Goal: Information Seeking & Learning: Compare options

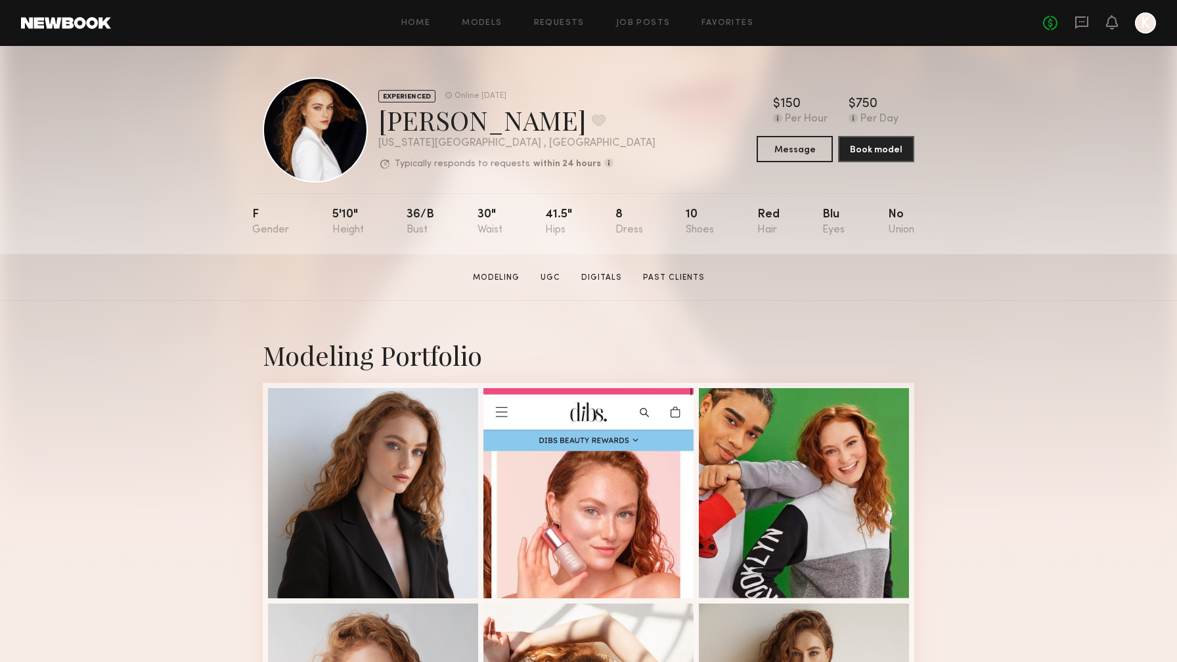
click at [83, 25] on link at bounding box center [66, 23] width 90 height 12
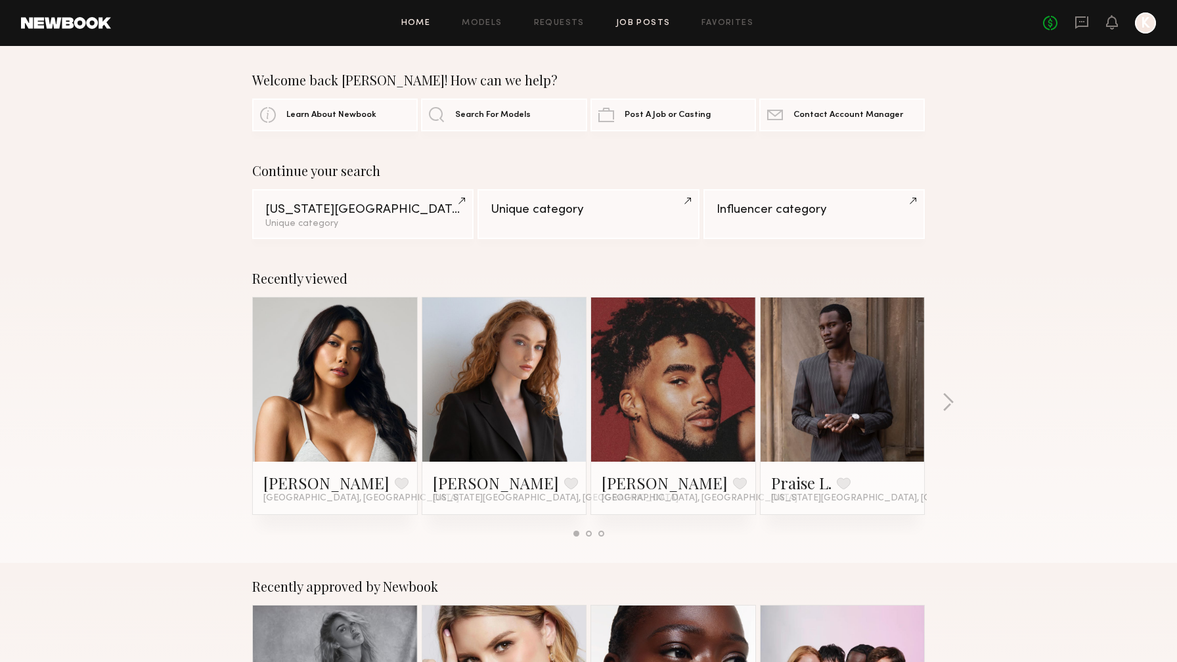
click at [641, 19] on link "Job Posts" at bounding box center [643, 23] width 55 height 9
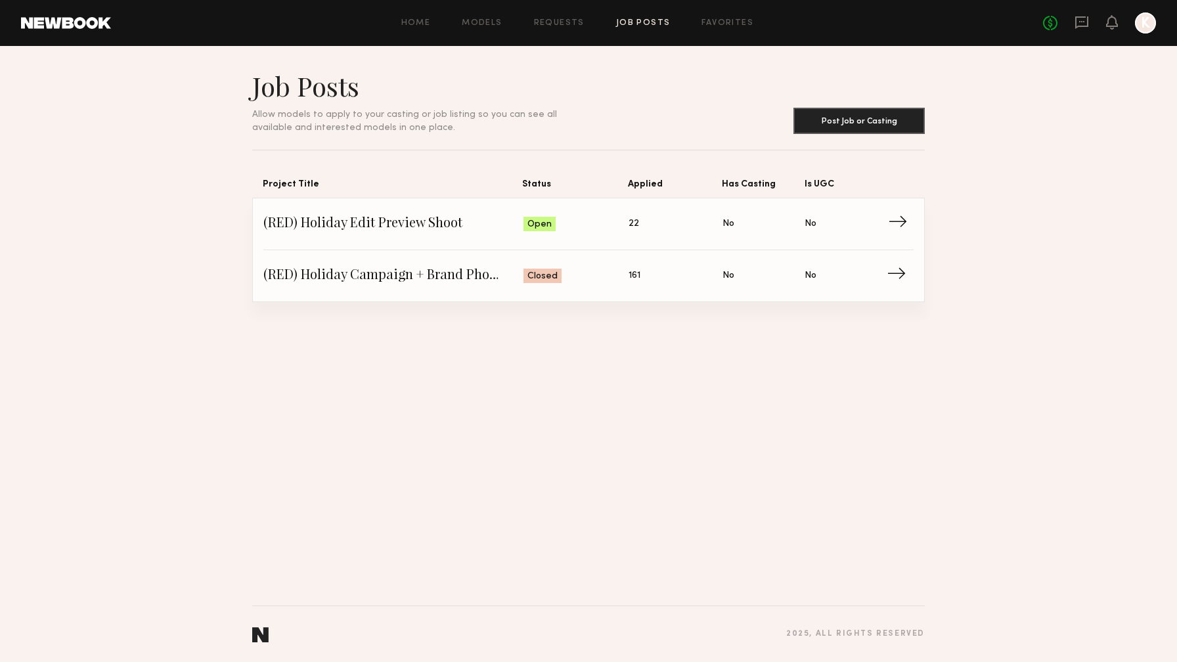
click at [907, 225] on span "→" at bounding box center [901, 224] width 27 height 20
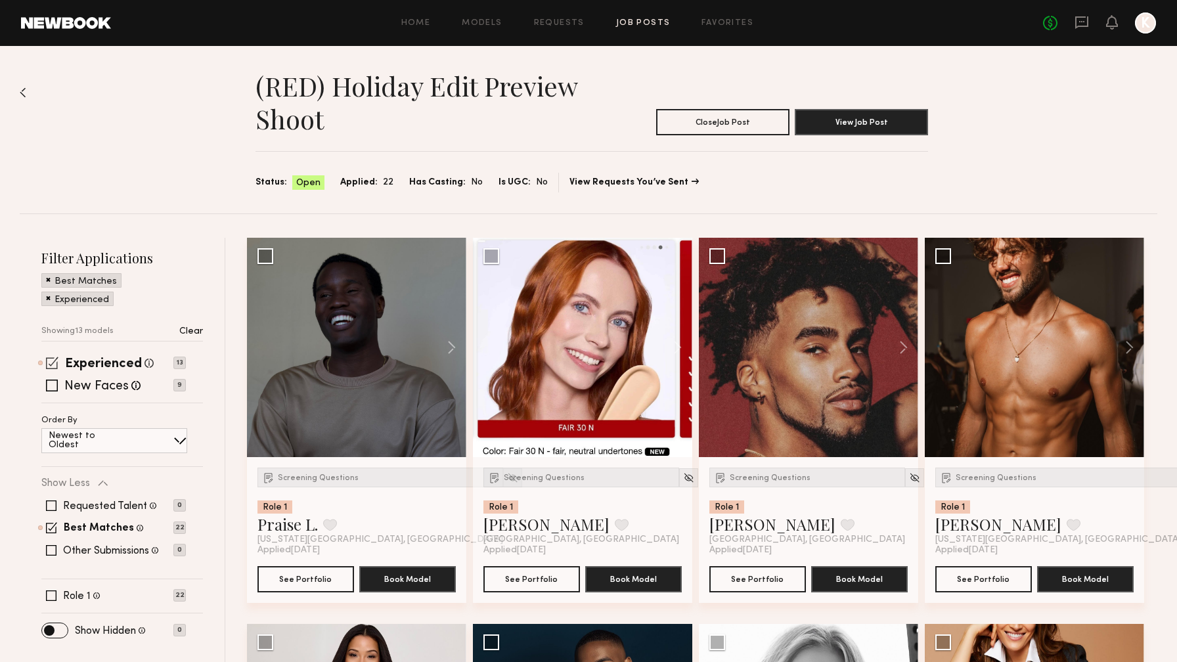
click at [53, 360] on span at bounding box center [52, 363] width 12 height 12
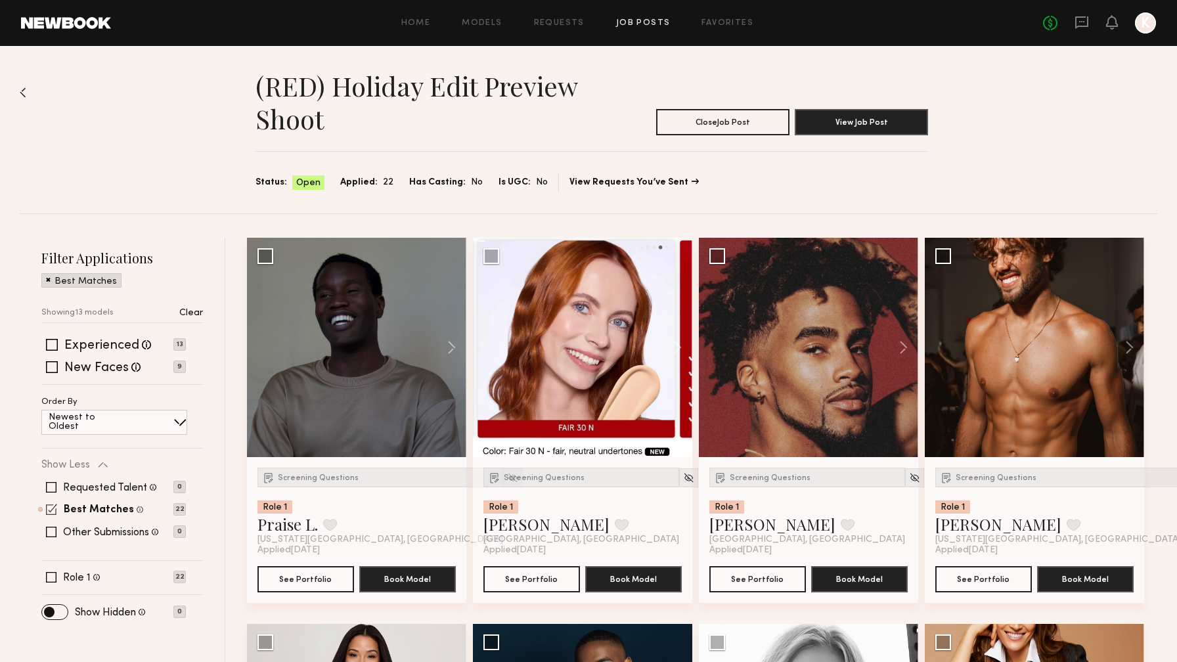
click at [53, 512] on span at bounding box center [51, 509] width 11 height 11
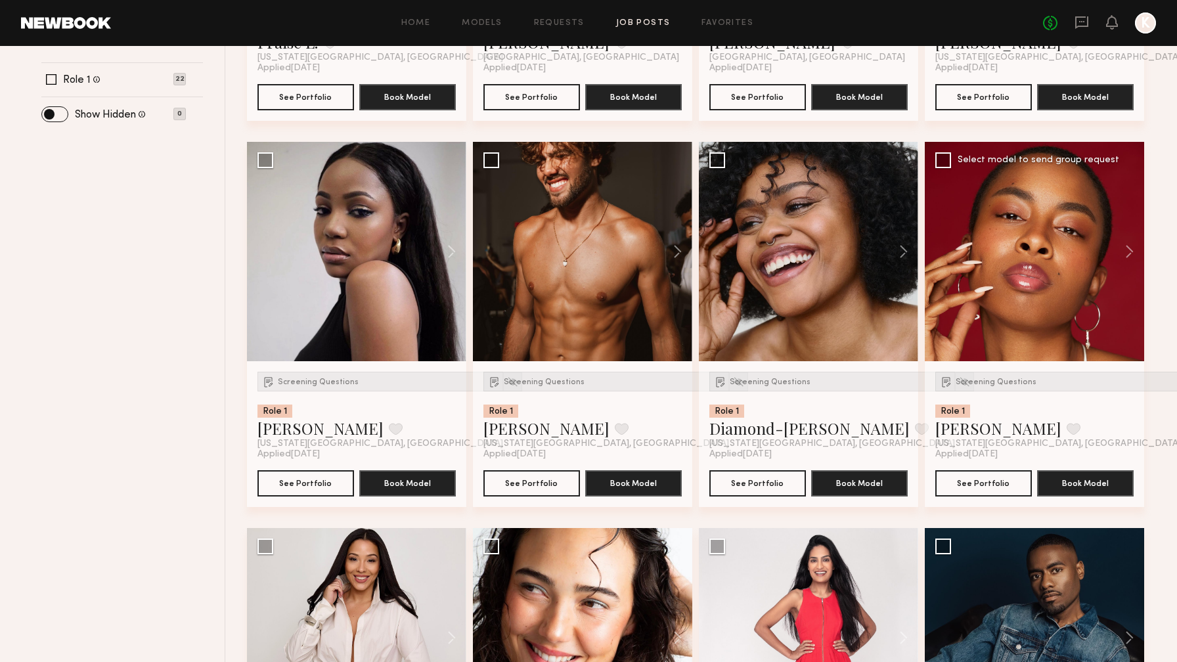
scroll to position [746, 0]
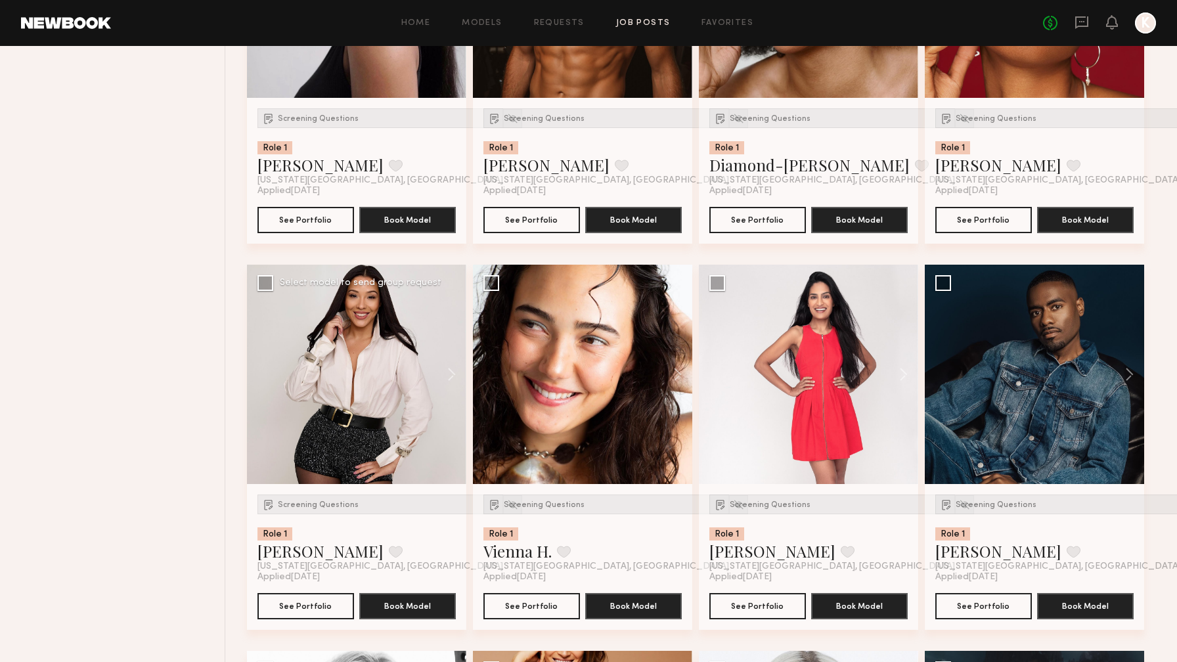
click at [359, 351] on div at bounding box center [356, 374] width 219 height 219
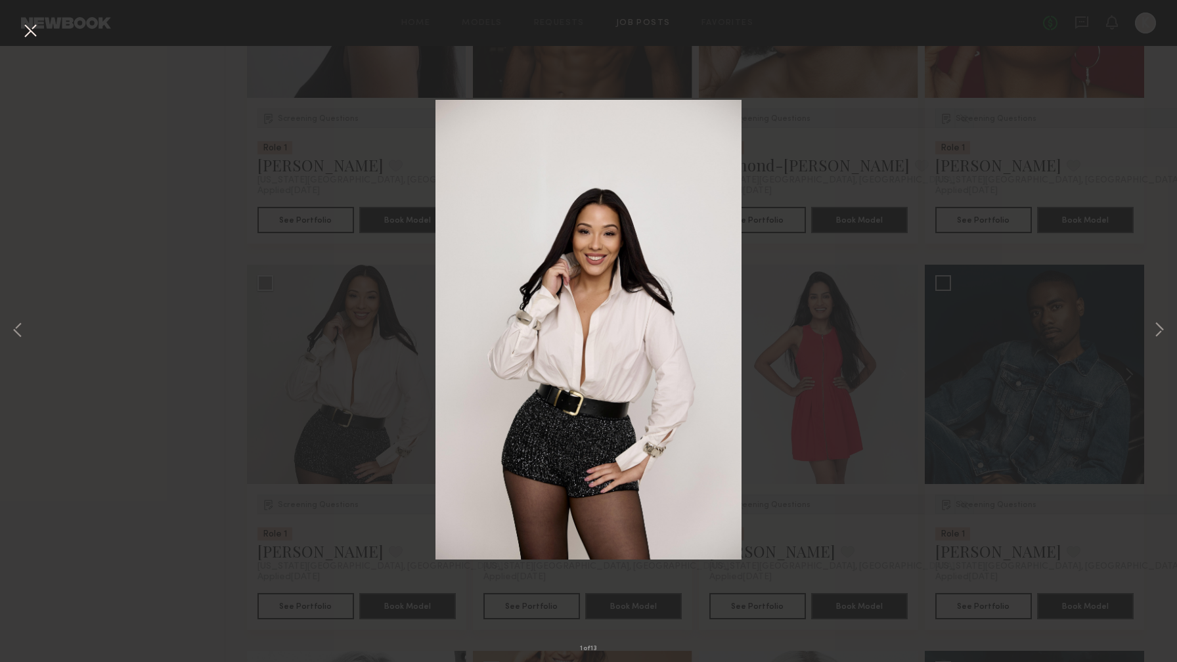
click at [34, 28] on button at bounding box center [30, 32] width 21 height 24
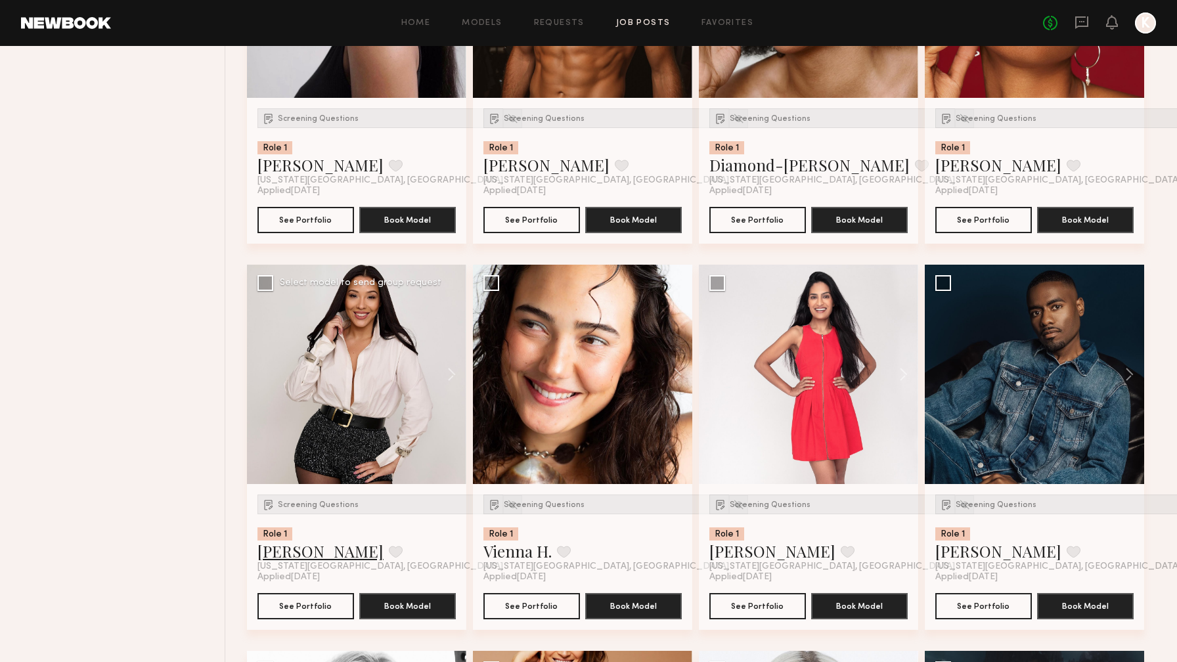
click at [293, 557] on link "Ashley S." at bounding box center [321, 551] width 126 height 21
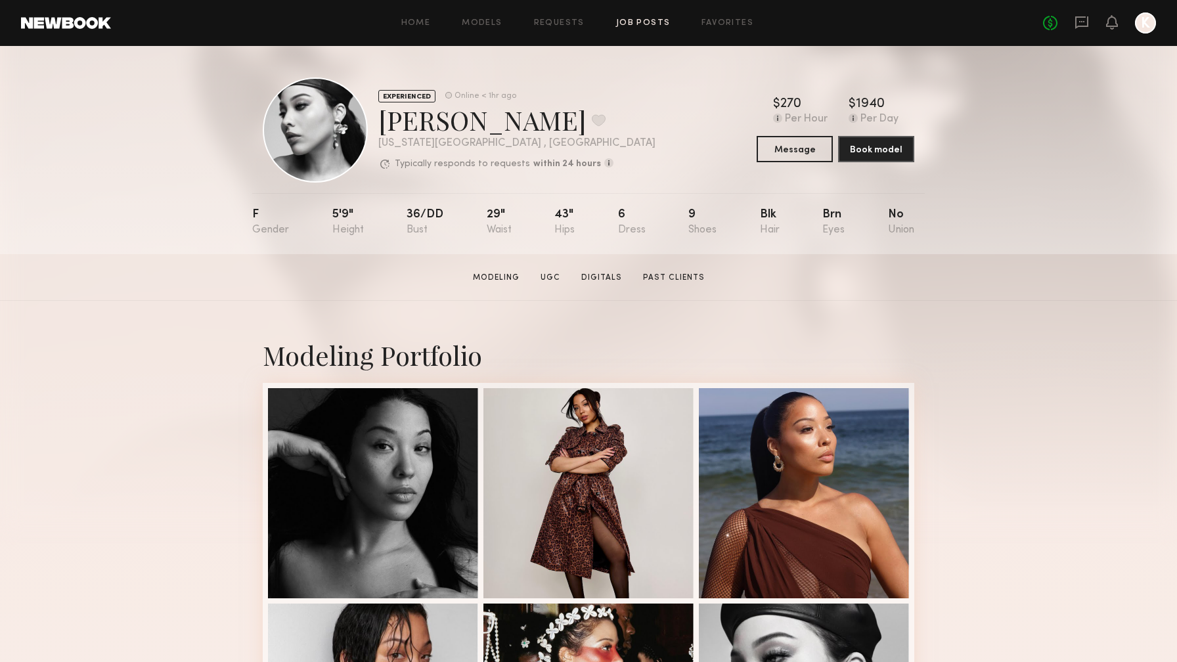
click at [636, 22] on link "Job Posts" at bounding box center [643, 23] width 55 height 9
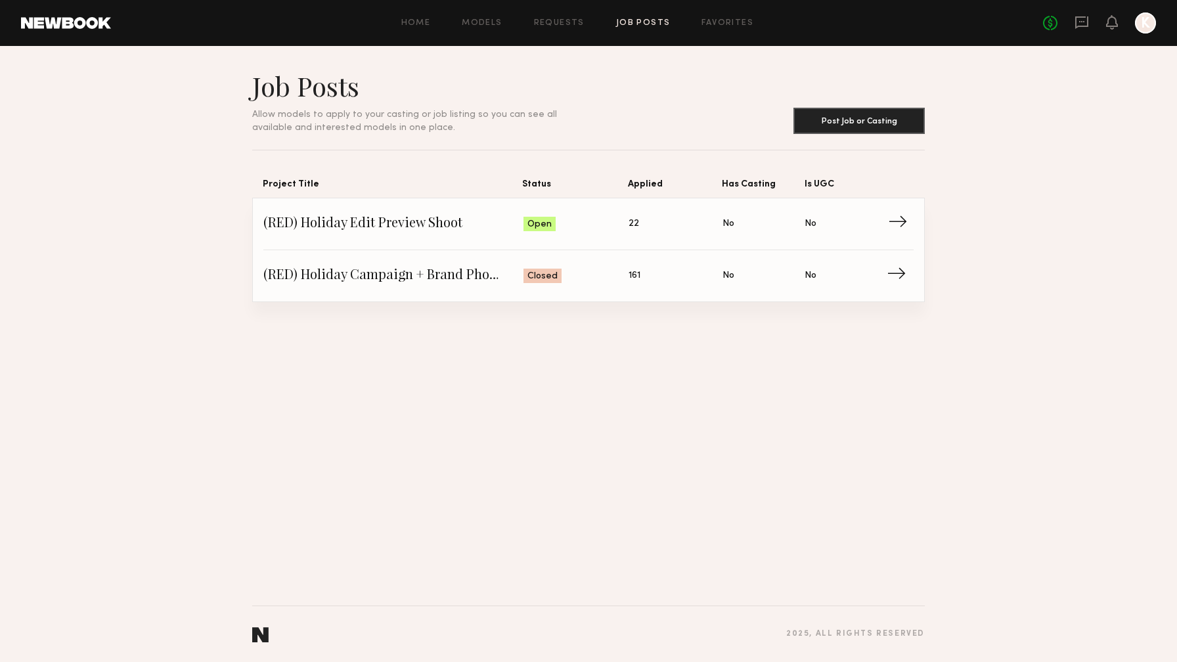
click at [444, 219] on span "(RED) Holiday Edit Preview Shoot" at bounding box center [393, 224] width 260 height 20
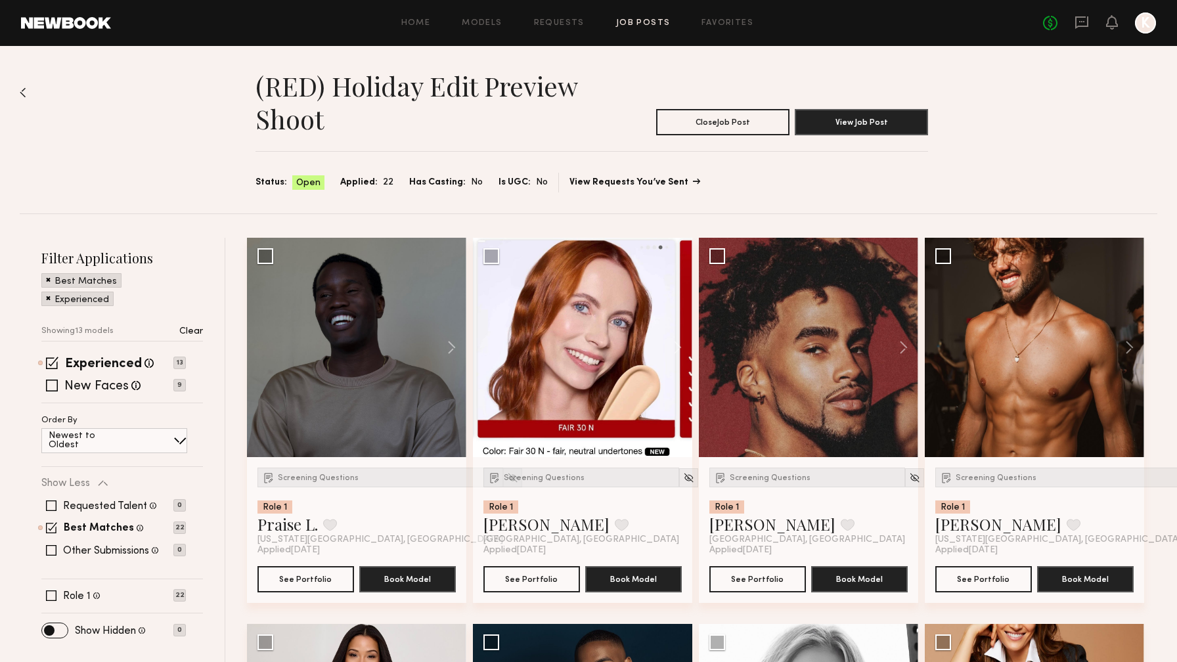
click at [630, 181] on link "View Requests You’ve Sent" at bounding box center [634, 182] width 129 height 9
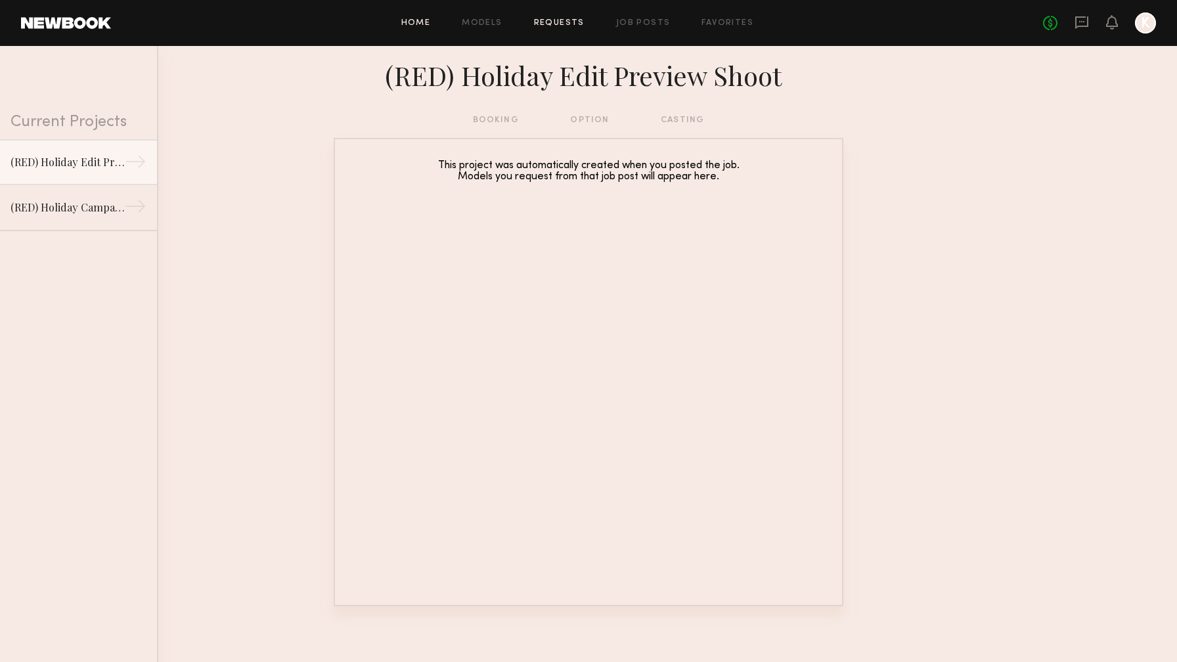
click at [415, 21] on link "Home" at bounding box center [416, 23] width 30 height 9
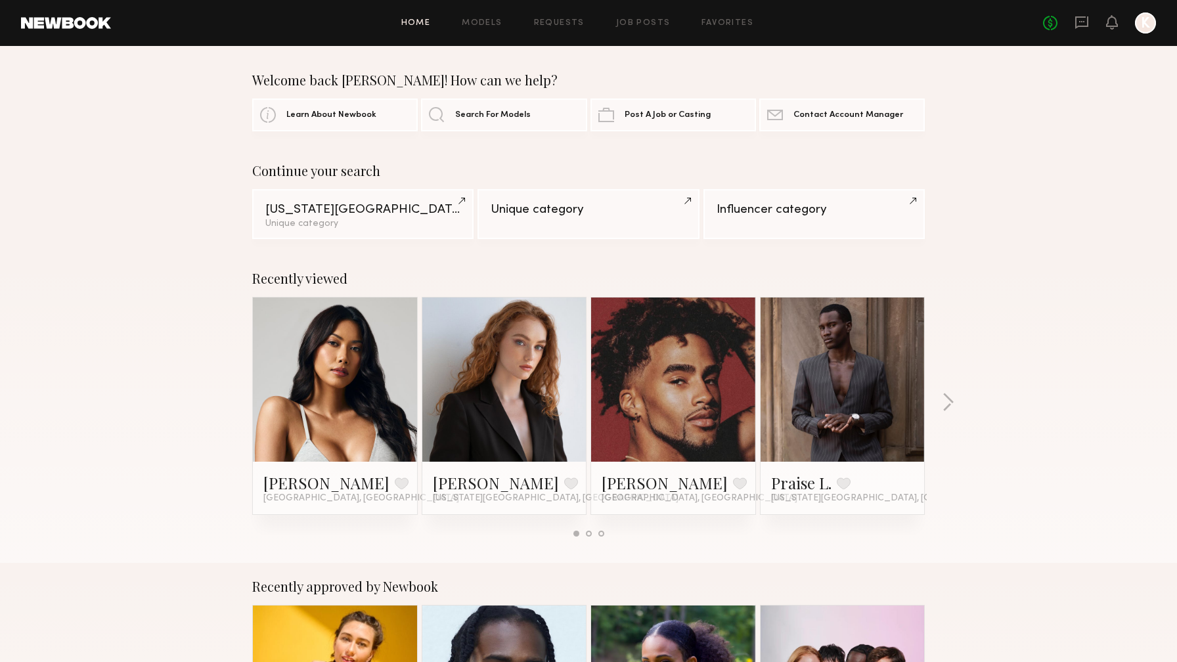
click at [503, 385] on link at bounding box center [504, 380] width 80 height 164
click at [564, 216] on link "Unique category" at bounding box center [588, 214] width 221 height 50
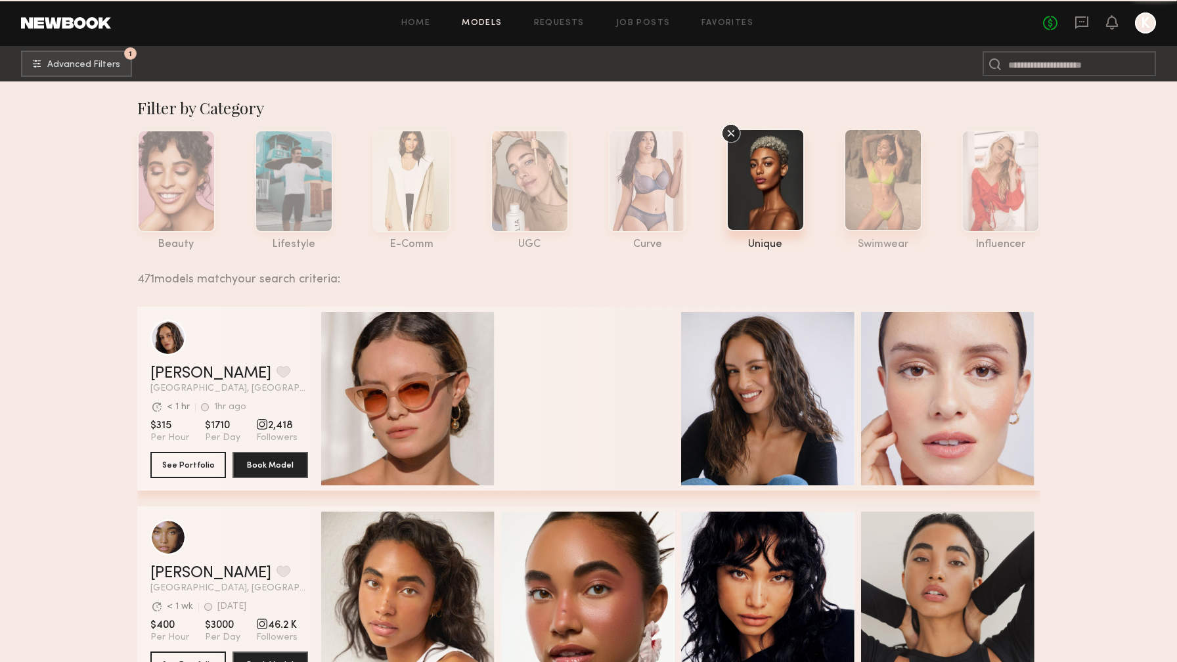
click at [877, 167] on div at bounding box center [883, 180] width 78 height 102
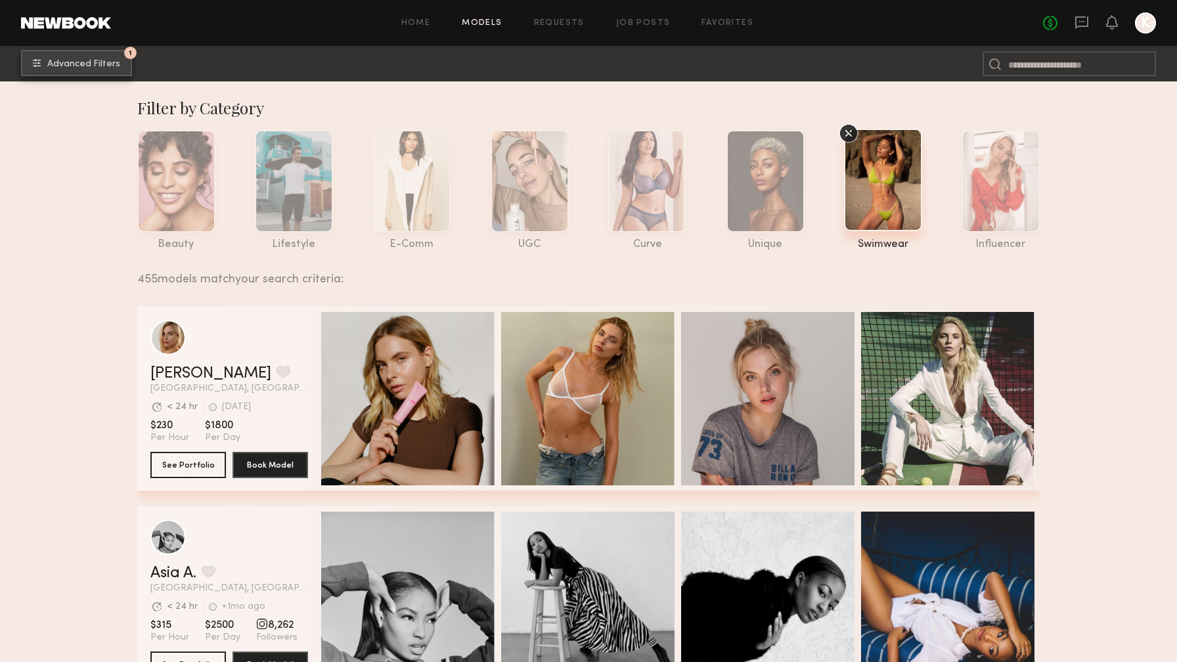
click at [70, 58] on button "1 Advanced Filters" at bounding box center [76, 63] width 111 height 26
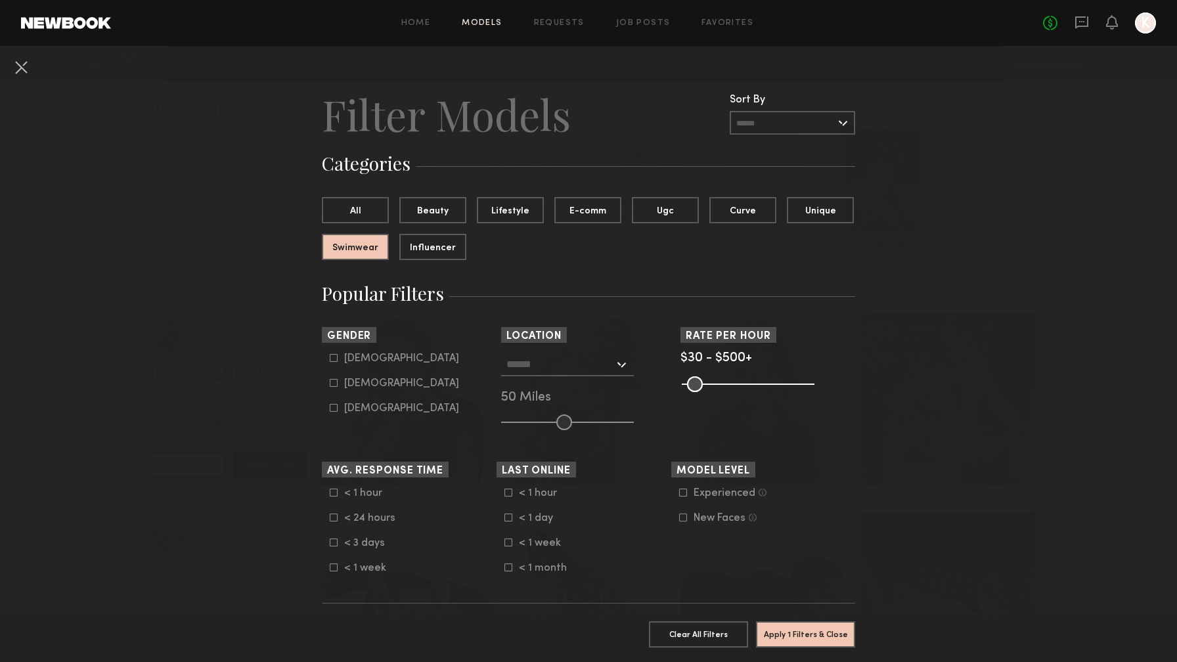
click at [571, 342] on nb-browse-filter "Location Los Angeles, CA New York City, NY Brooklyn, NY Chicago, IL 50 Miles" at bounding box center [588, 378] width 175 height 103
click at [583, 363] on input "text" at bounding box center [561, 364] width 108 height 22
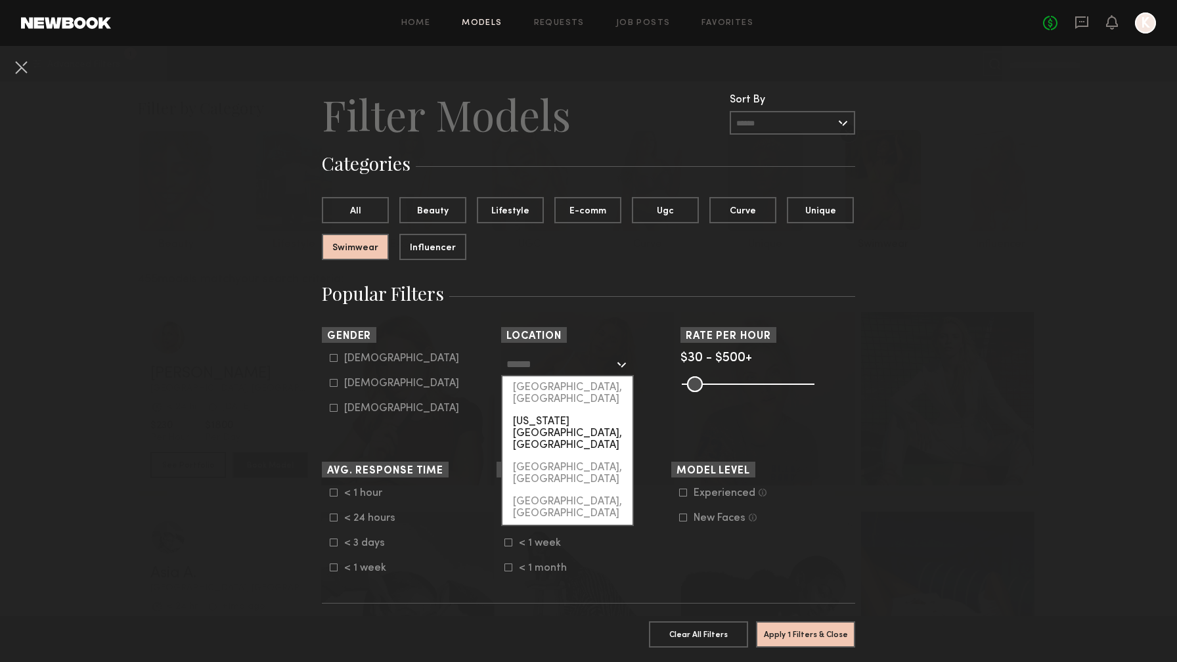
click at [579, 411] on div "[US_STATE][GEOGRAPHIC_DATA], [GEOGRAPHIC_DATA]" at bounding box center [568, 434] width 130 height 46
type input "**********"
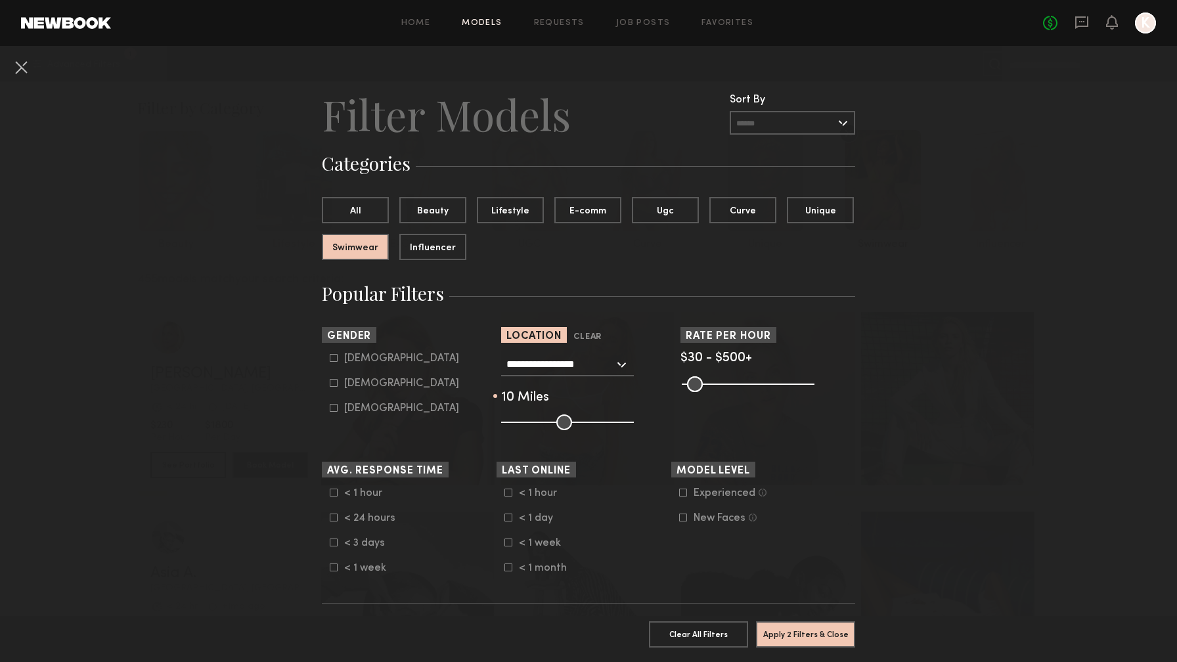
drag, startPoint x: 525, startPoint y: 419, endPoint x: 517, endPoint y: 418, distance: 7.9
type input "**"
click at [517, 418] on input "range" at bounding box center [567, 423] width 133 height 16
click at [815, 642] on button "Apply 2 Filters & Close" at bounding box center [805, 634] width 99 height 26
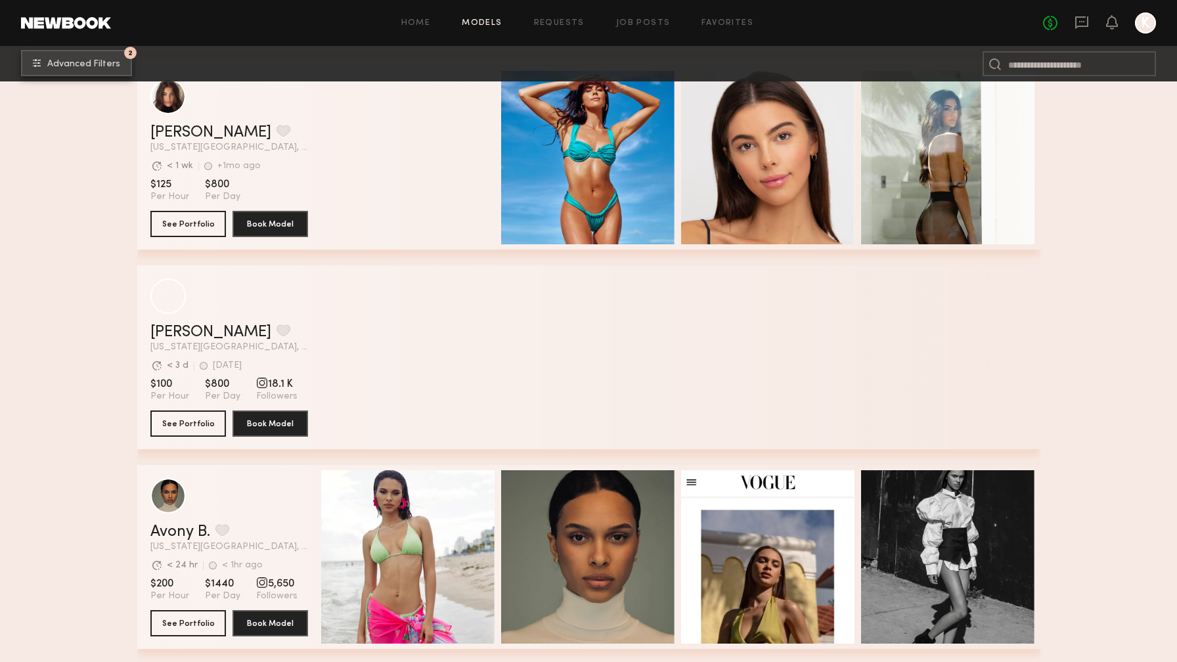
scroll to position [417, 0]
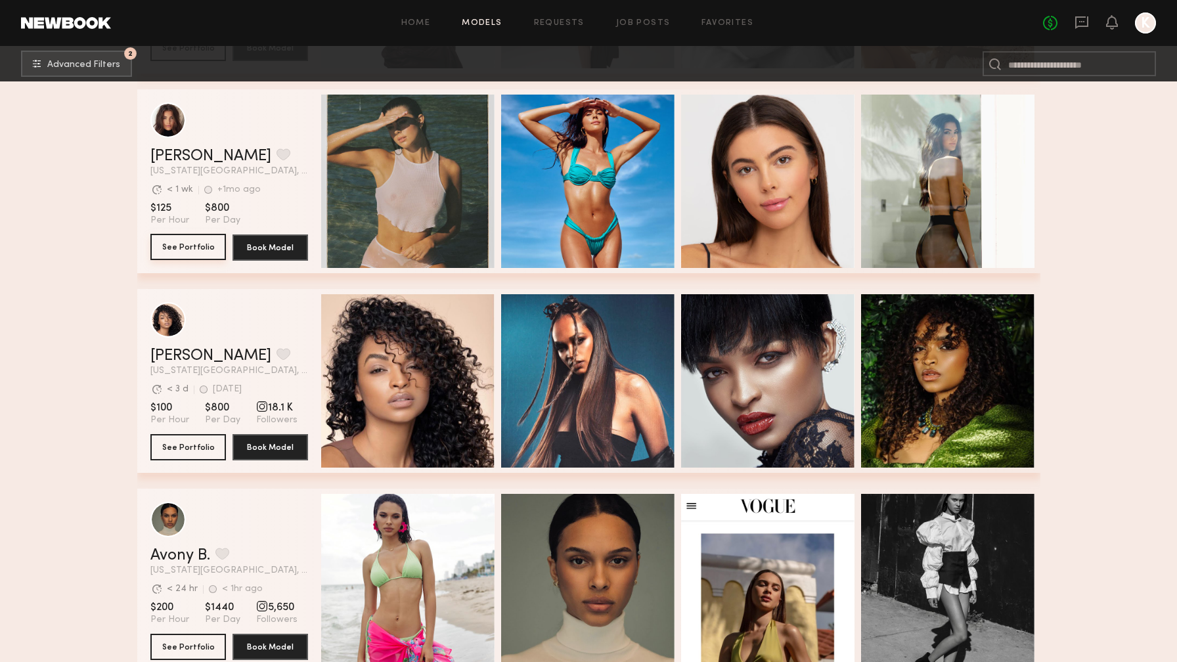
click at [187, 246] on button "See Portfolio" at bounding box center [188, 247] width 76 height 26
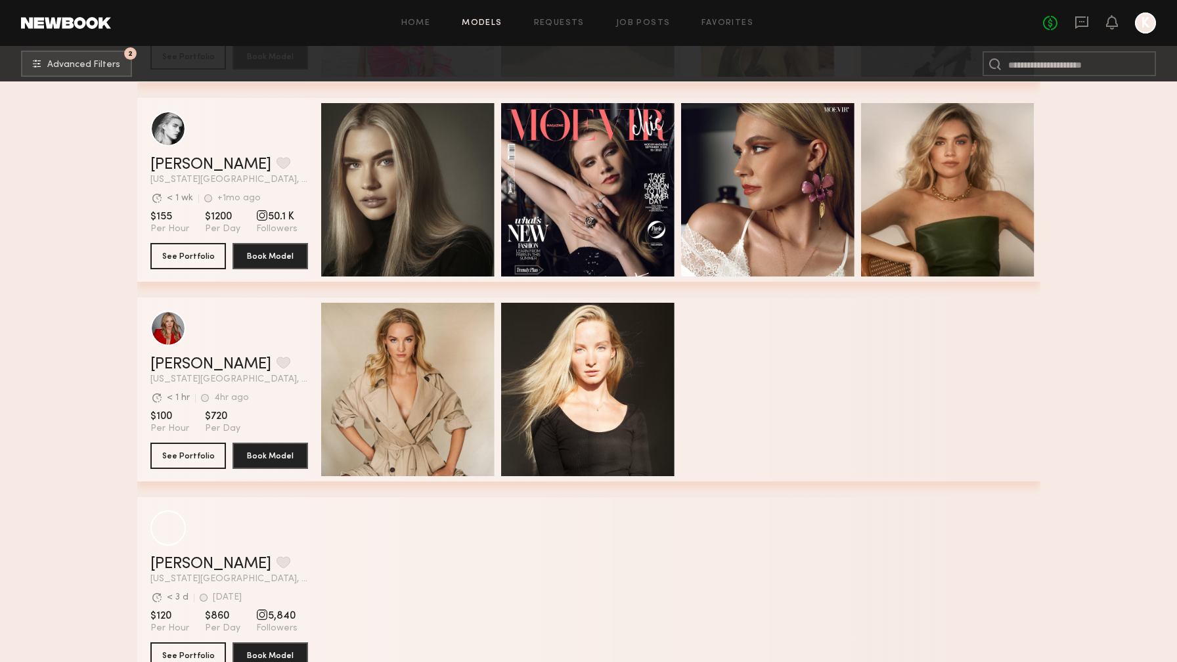
scroll to position [1008, 0]
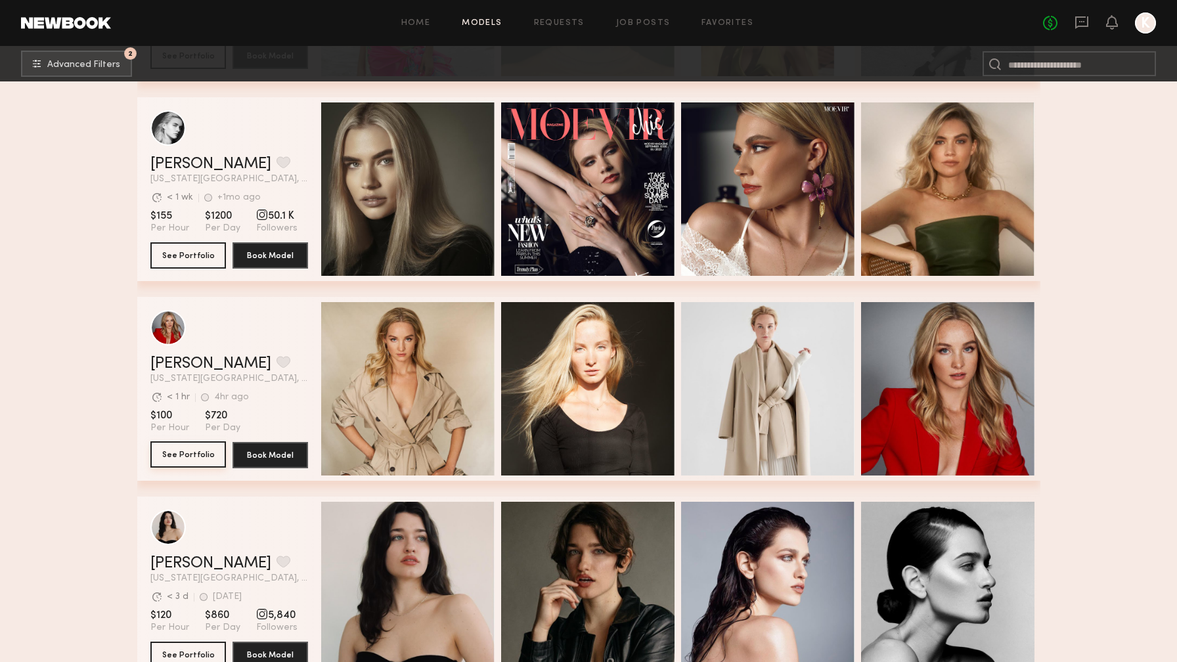
click at [173, 451] on button "See Portfolio" at bounding box center [188, 454] width 76 height 26
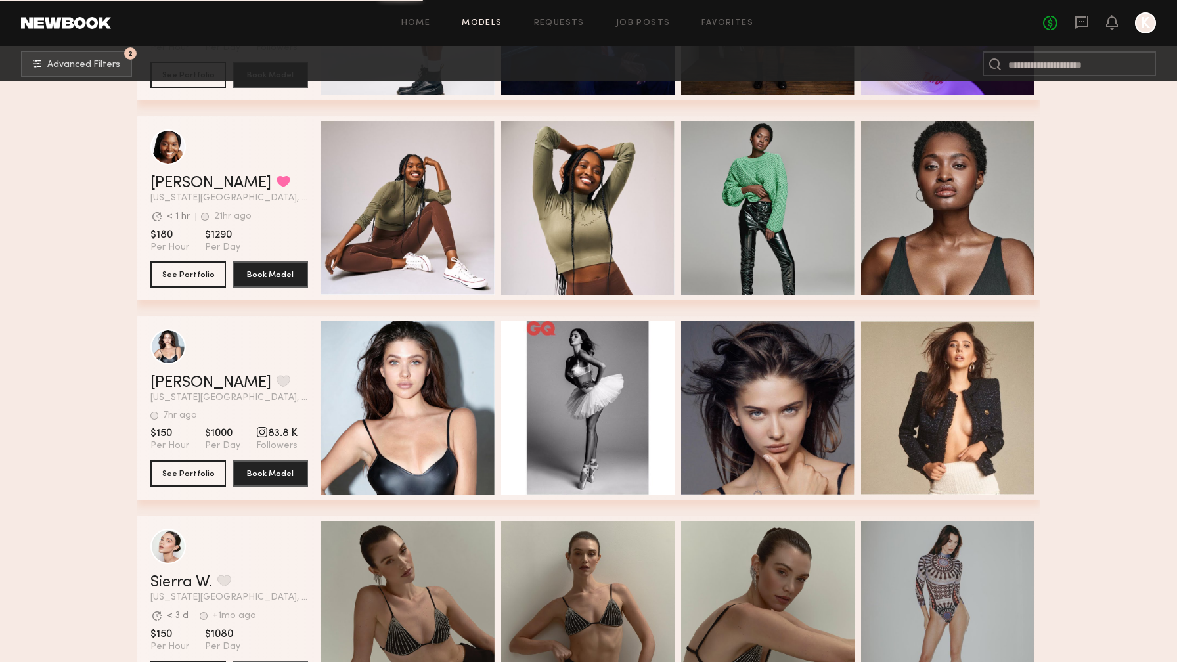
scroll to position [2075, 0]
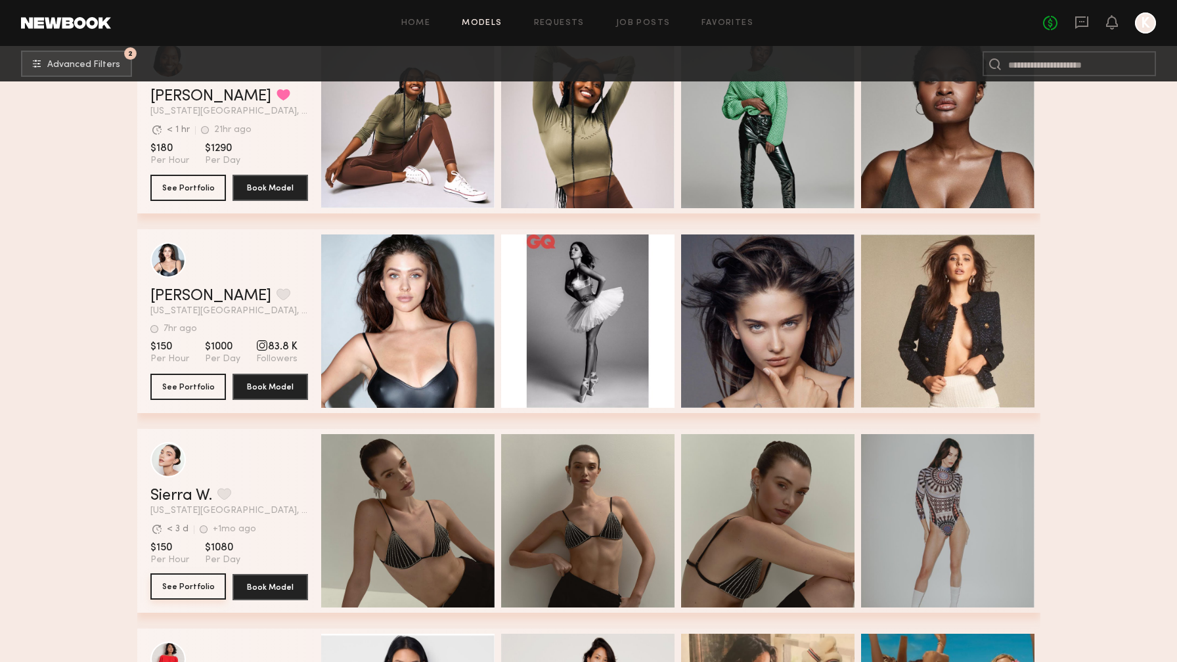
click at [187, 587] on button "See Portfolio" at bounding box center [188, 587] width 76 height 26
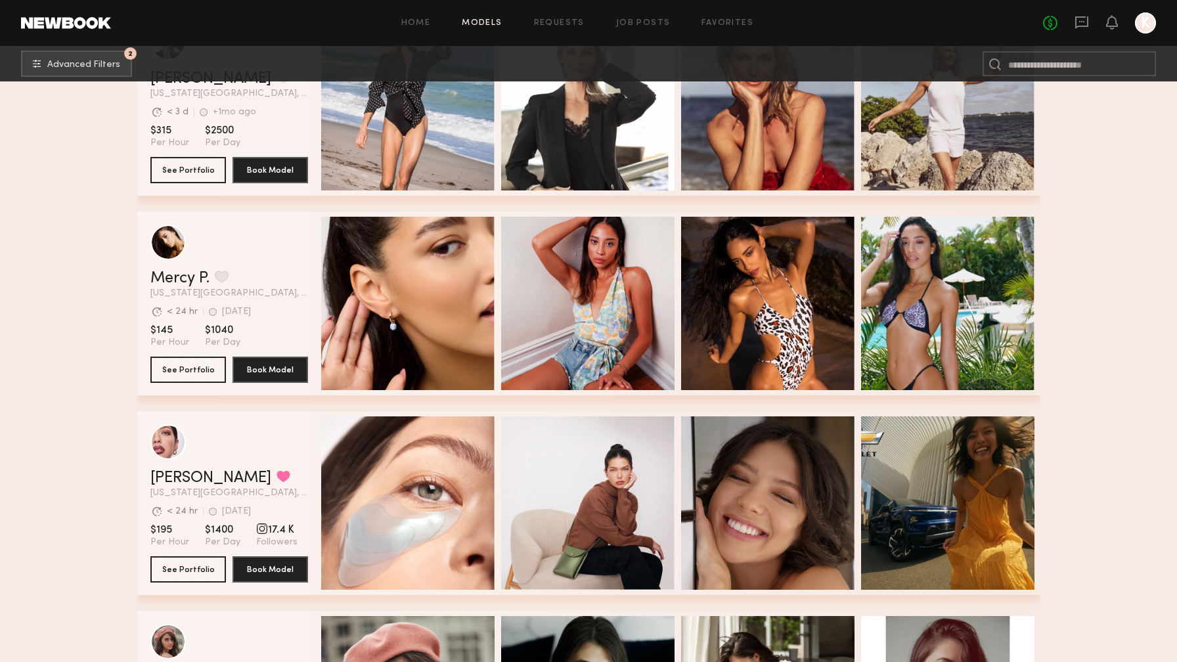
scroll to position [2969, 0]
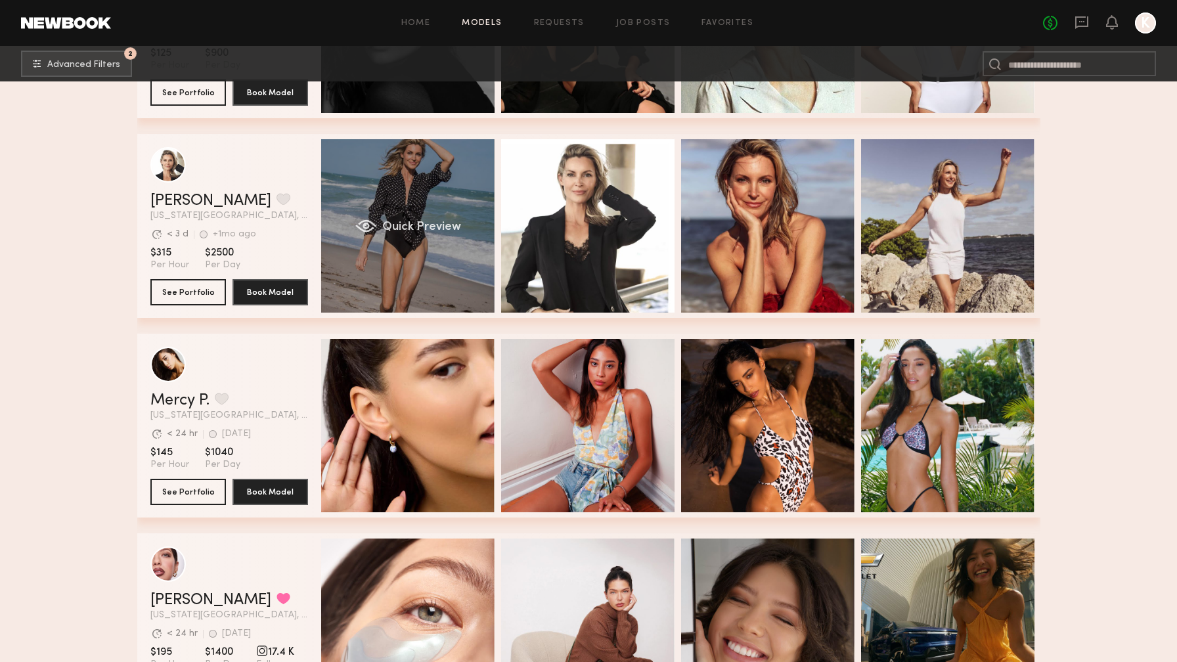
click at [427, 179] on div "Quick Preview" at bounding box center [407, 225] width 173 height 173
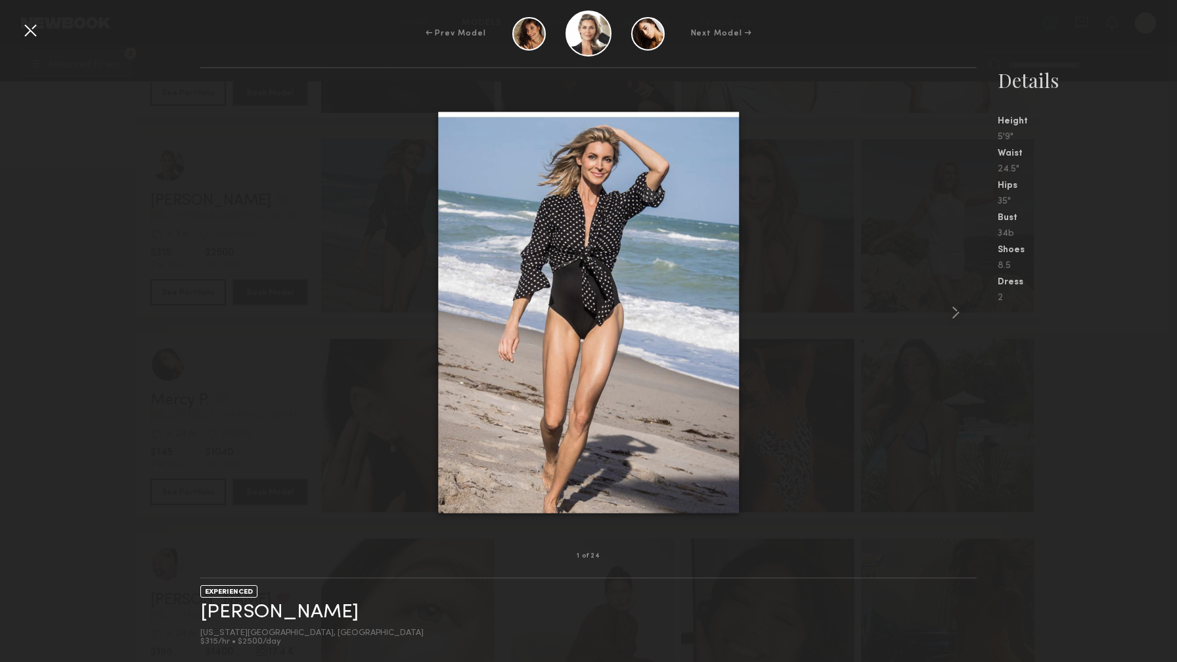
click at [907, 109] on div at bounding box center [588, 312] width 777 height 446
click at [36, 26] on div at bounding box center [30, 30] width 21 height 21
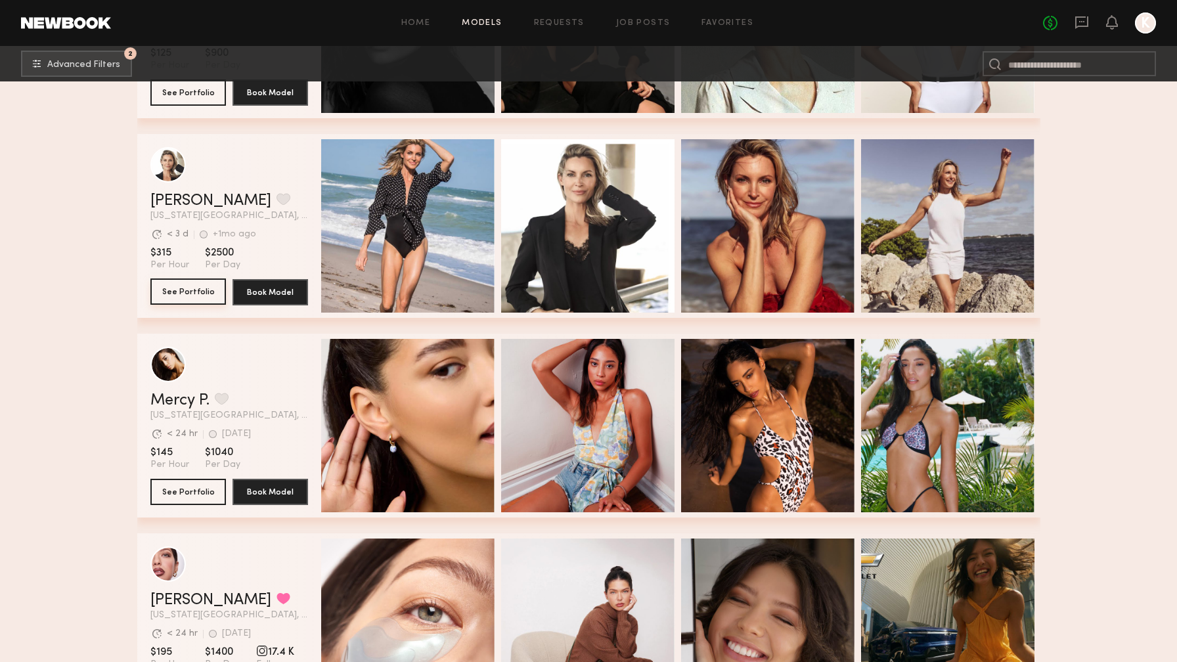
click at [194, 292] on button "See Portfolio" at bounding box center [188, 292] width 76 height 26
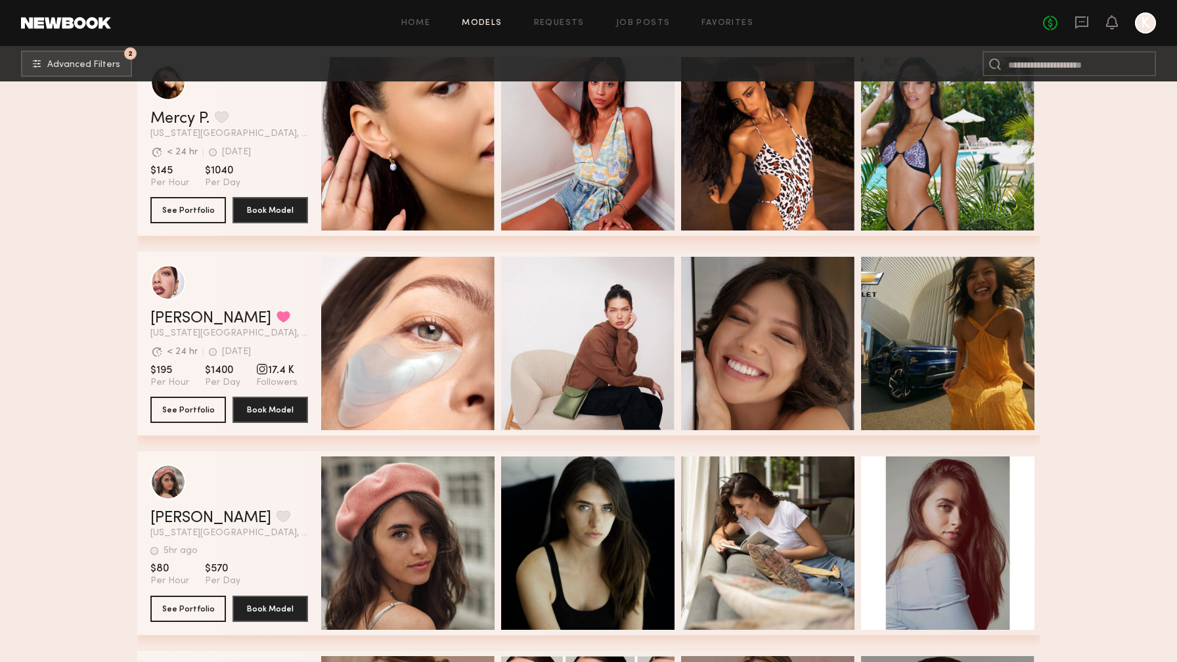
scroll to position [3587, 0]
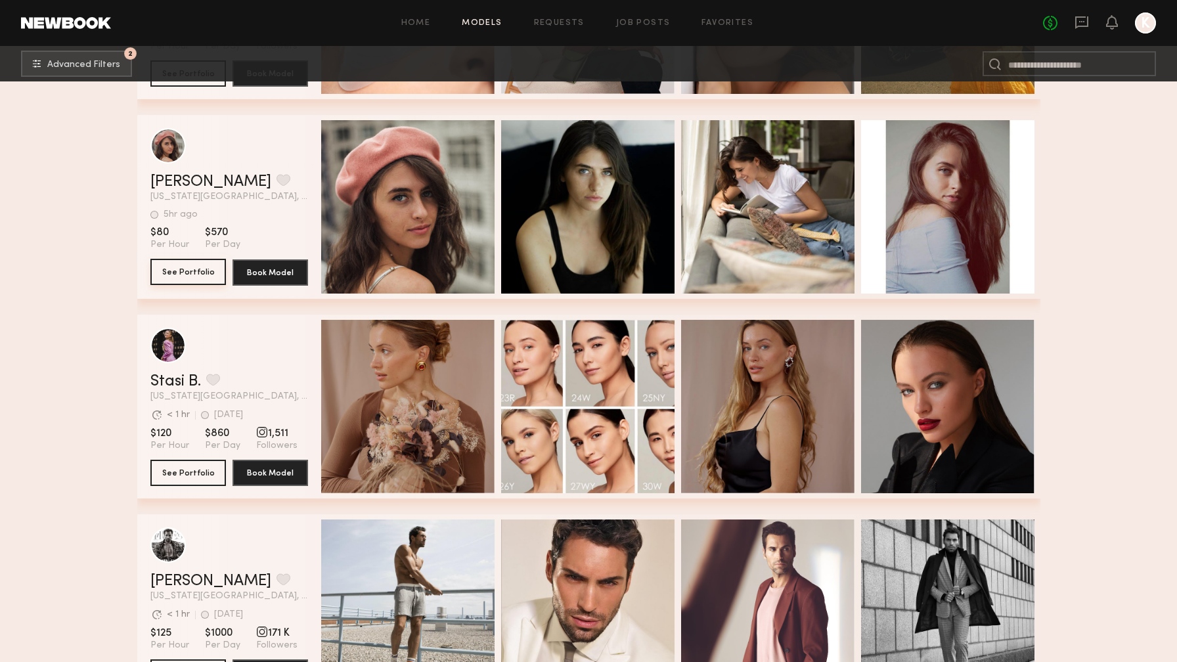
click at [181, 273] on button "See Portfolio" at bounding box center [188, 272] width 76 height 26
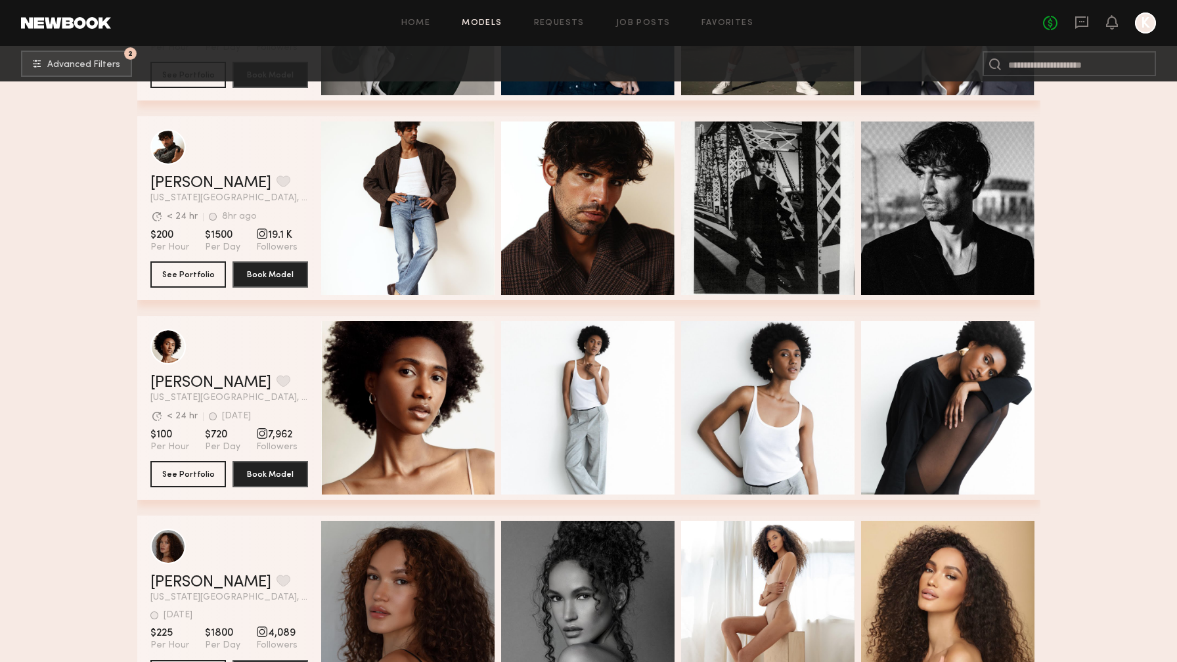
scroll to position [4983, 0]
click at [183, 275] on button "See Portfolio" at bounding box center [188, 274] width 76 height 26
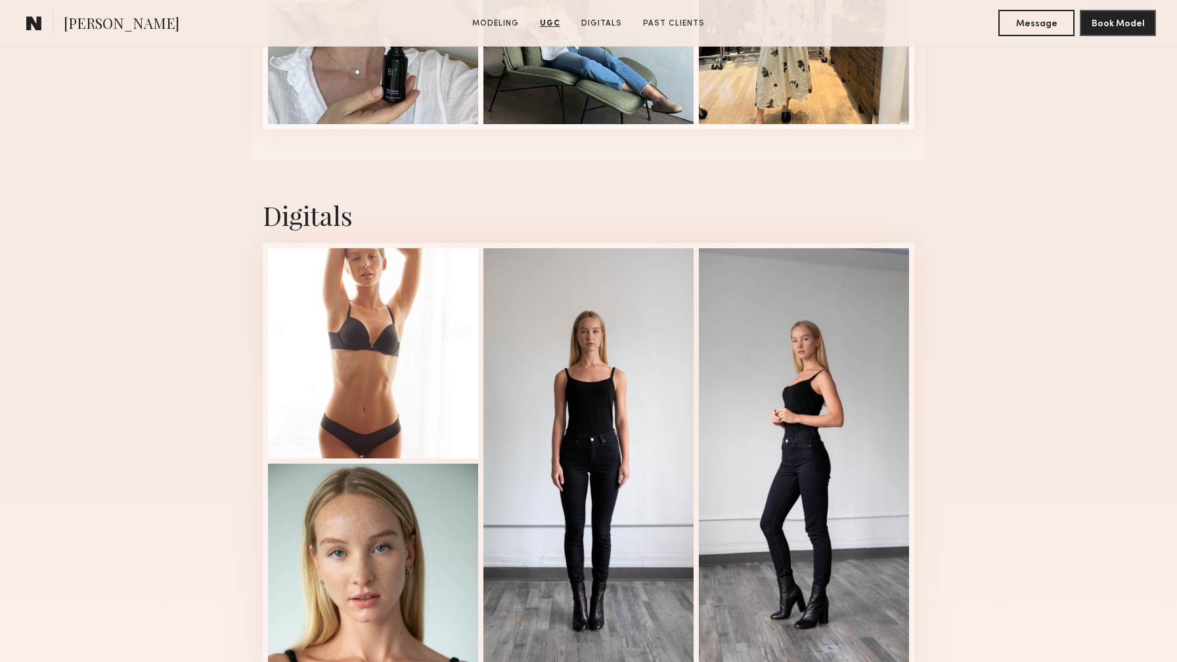
scroll to position [2024, 0]
click at [351, 404] on div at bounding box center [373, 351] width 210 height 210
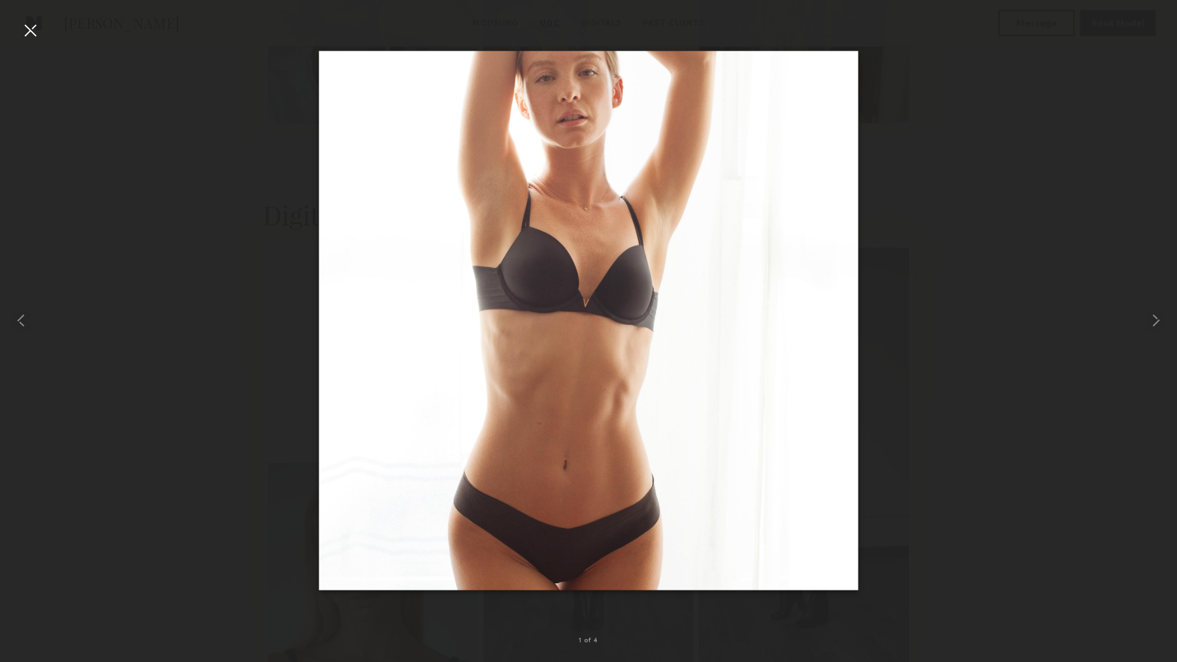
click at [978, 180] on div at bounding box center [588, 320] width 1177 height 599
click at [31, 26] on div at bounding box center [30, 30] width 21 height 21
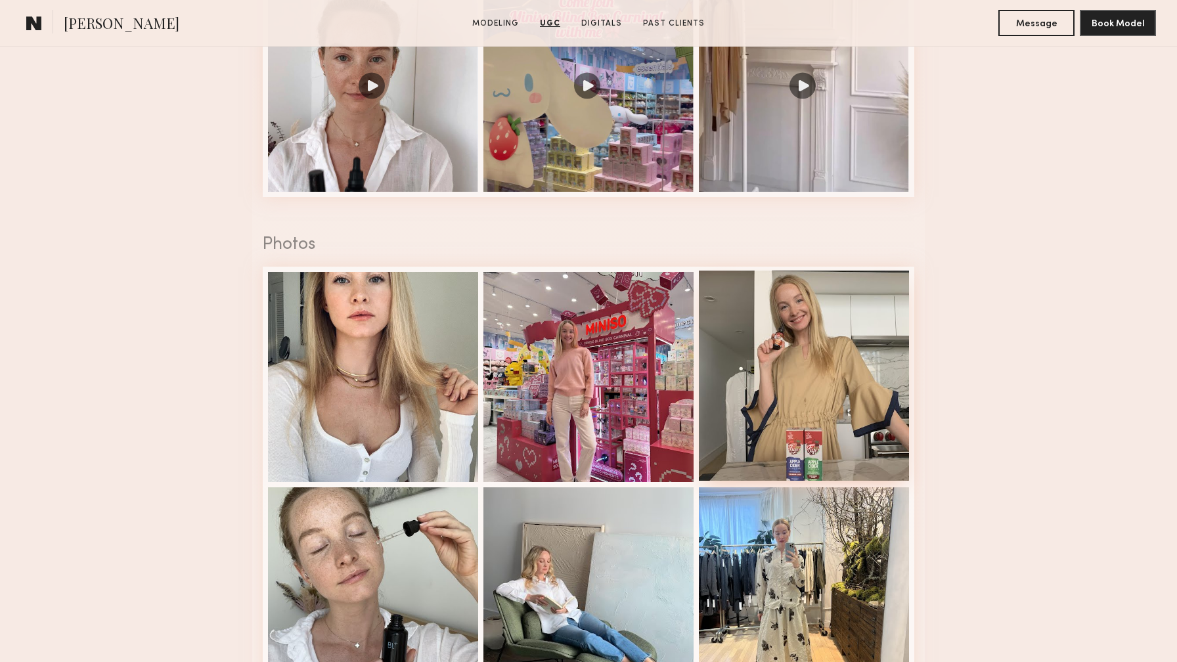
scroll to position [1277, 0]
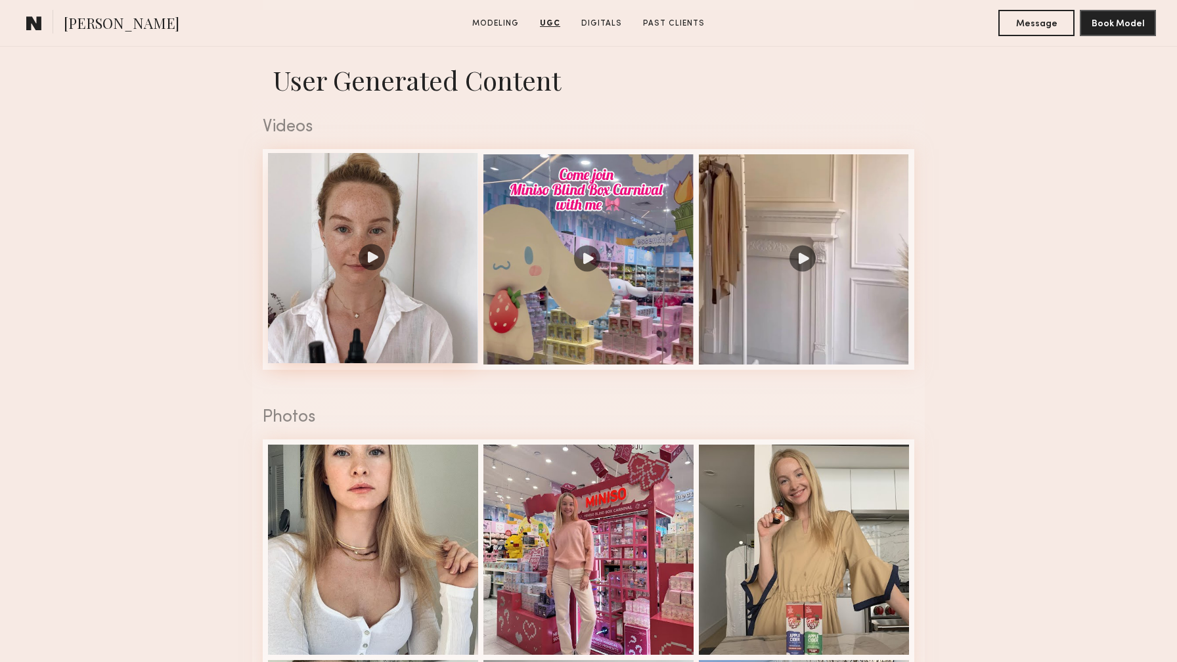
click at [386, 321] on div at bounding box center [373, 258] width 210 height 210
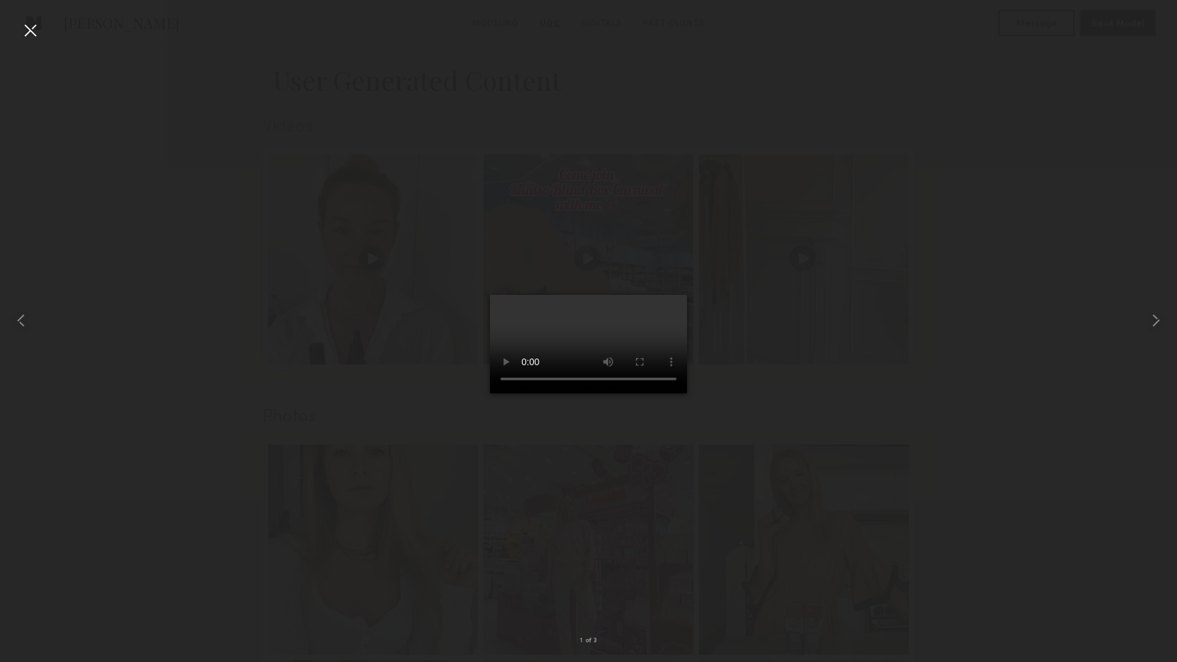
click at [997, 184] on div at bounding box center [588, 320] width 1177 height 599
click at [32, 30] on div at bounding box center [30, 30] width 21 height 21
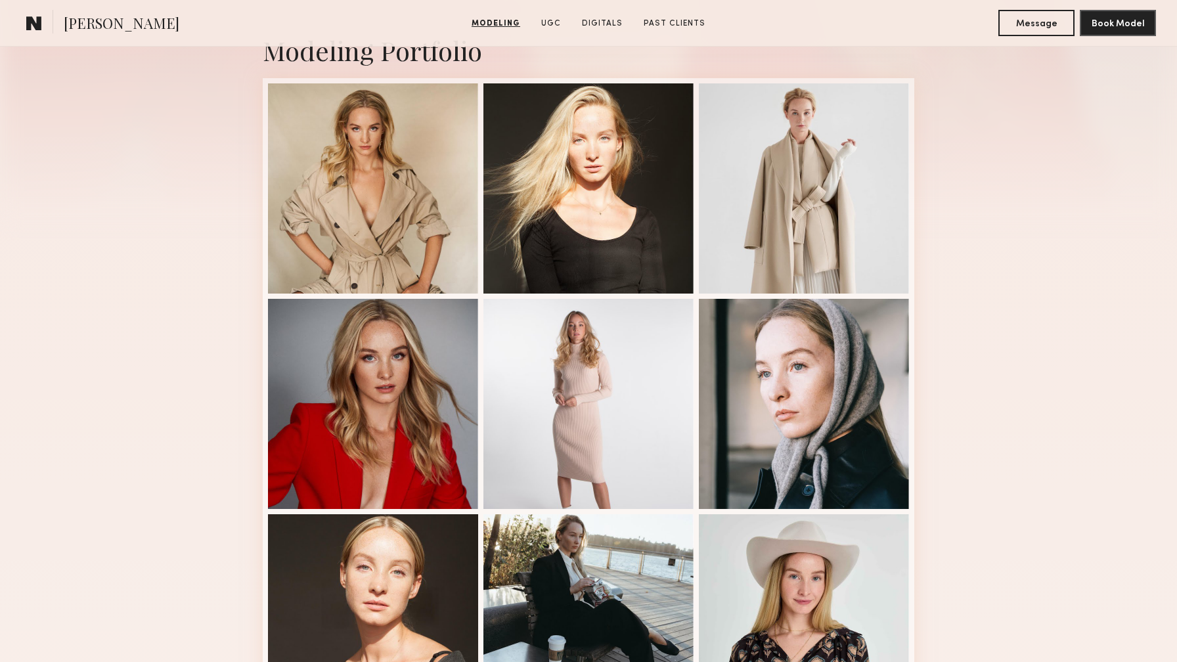
scroll to position [294, 0]
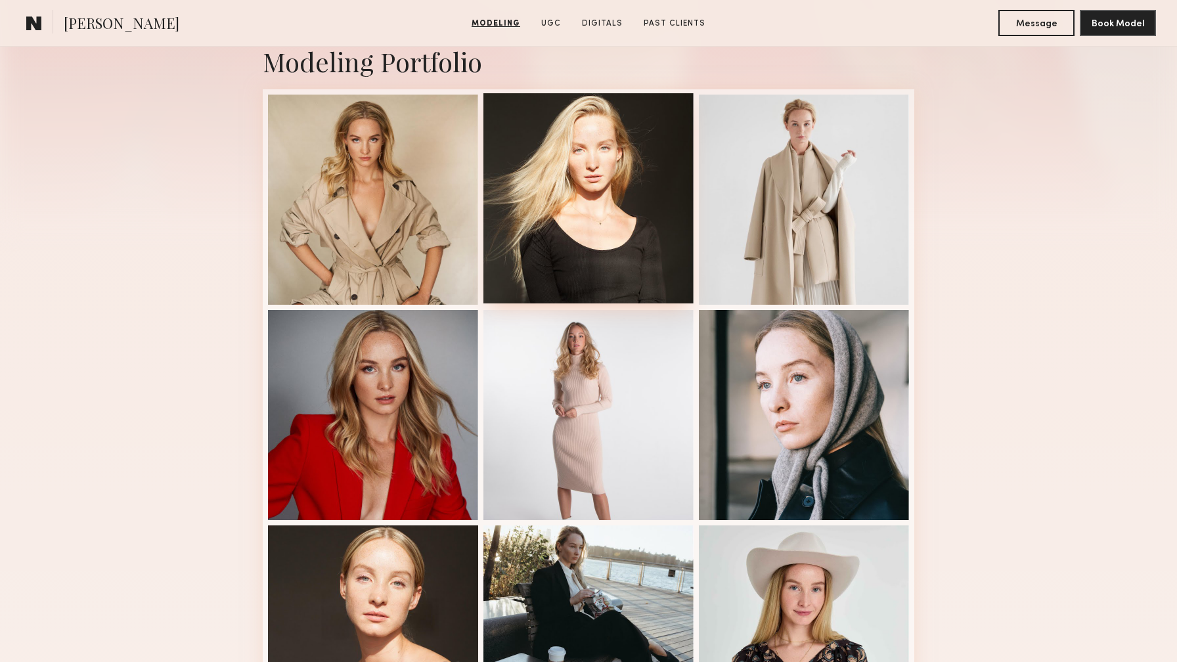
click at [624, 200] on div at bounding box center [589, 198] width 210 height 210
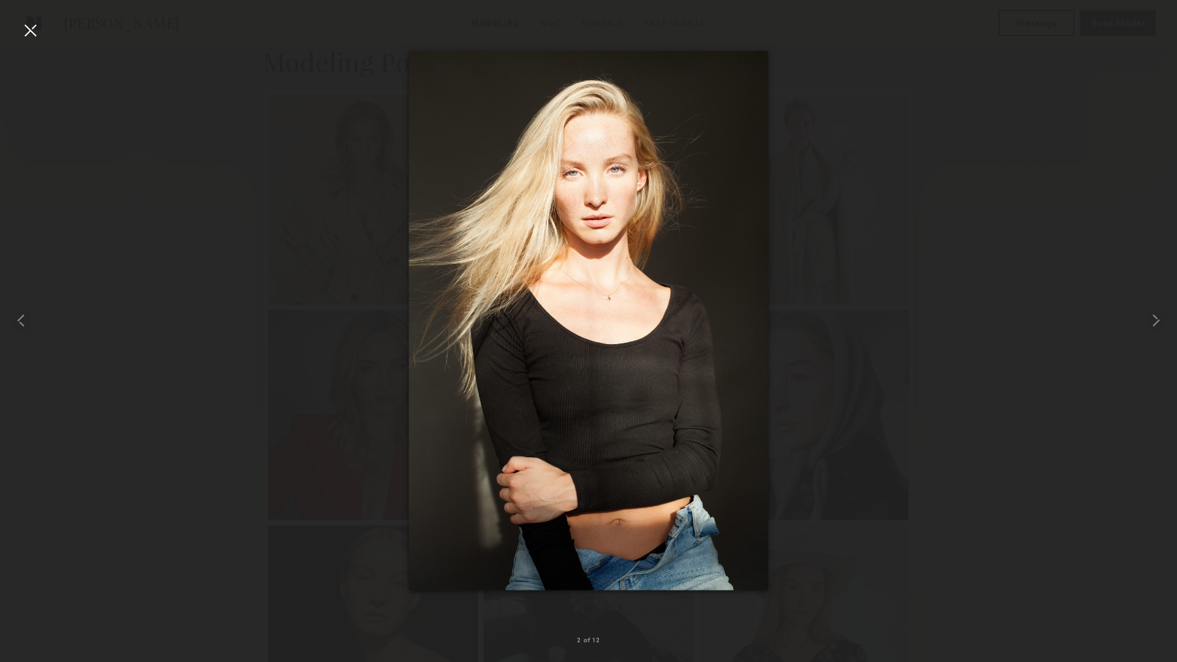
click at [241, 129] on div at bounding box center [588, 320] width 1177 height 599
click at [33, 29] on div at bounding box center [30, 30] width 21 height 21
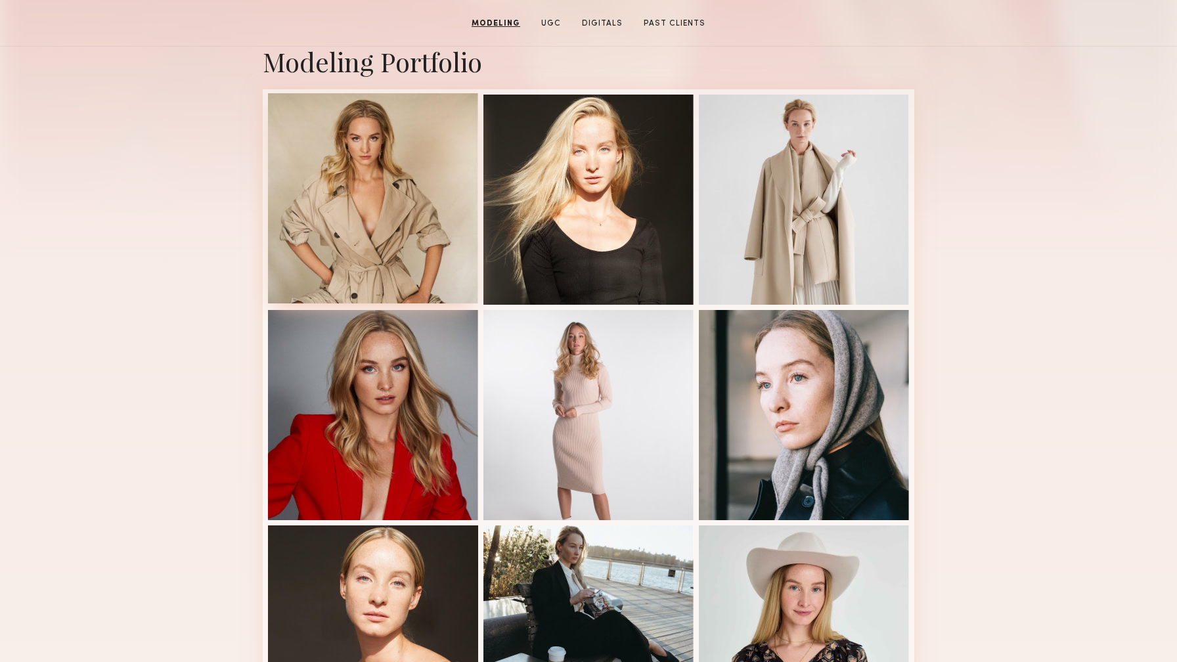
scroll to position [0, 0]
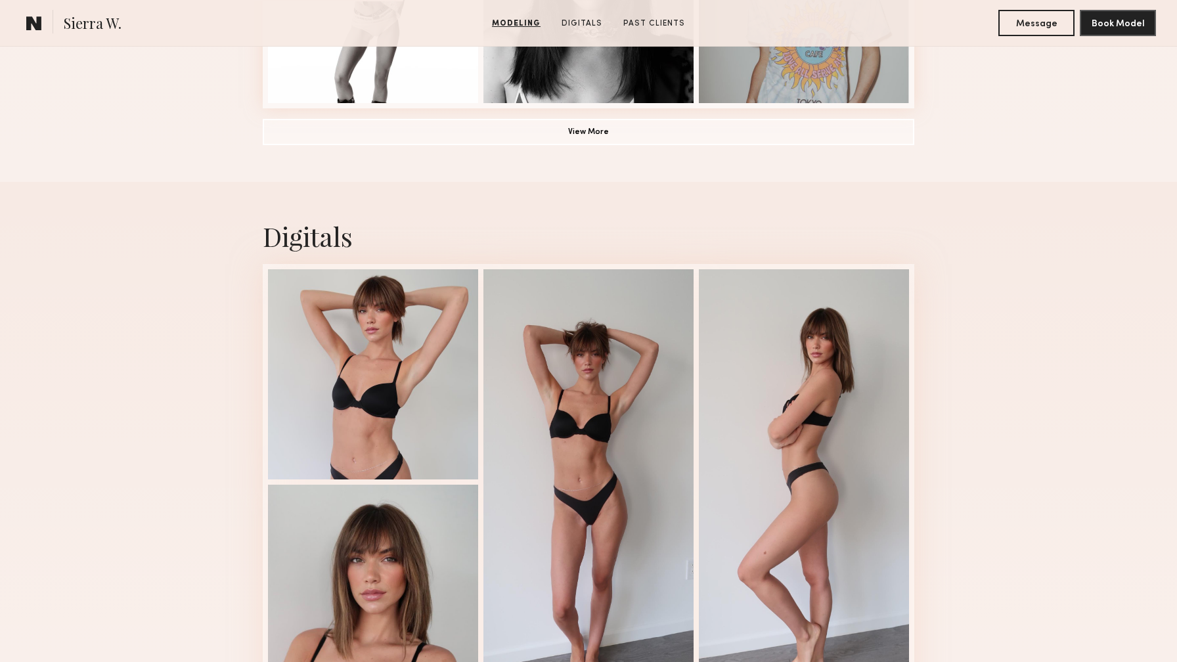
scroll to position [1343, 0]
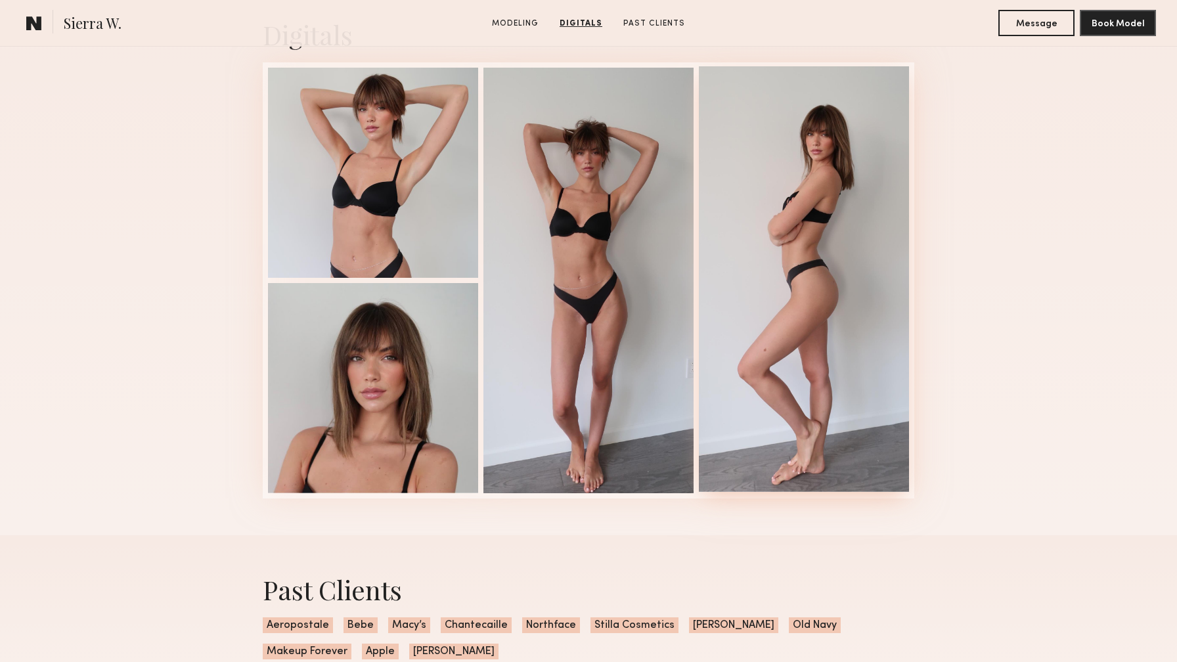
click at [844, 247] on div at bounding box center [804, 279] width 210 height 426
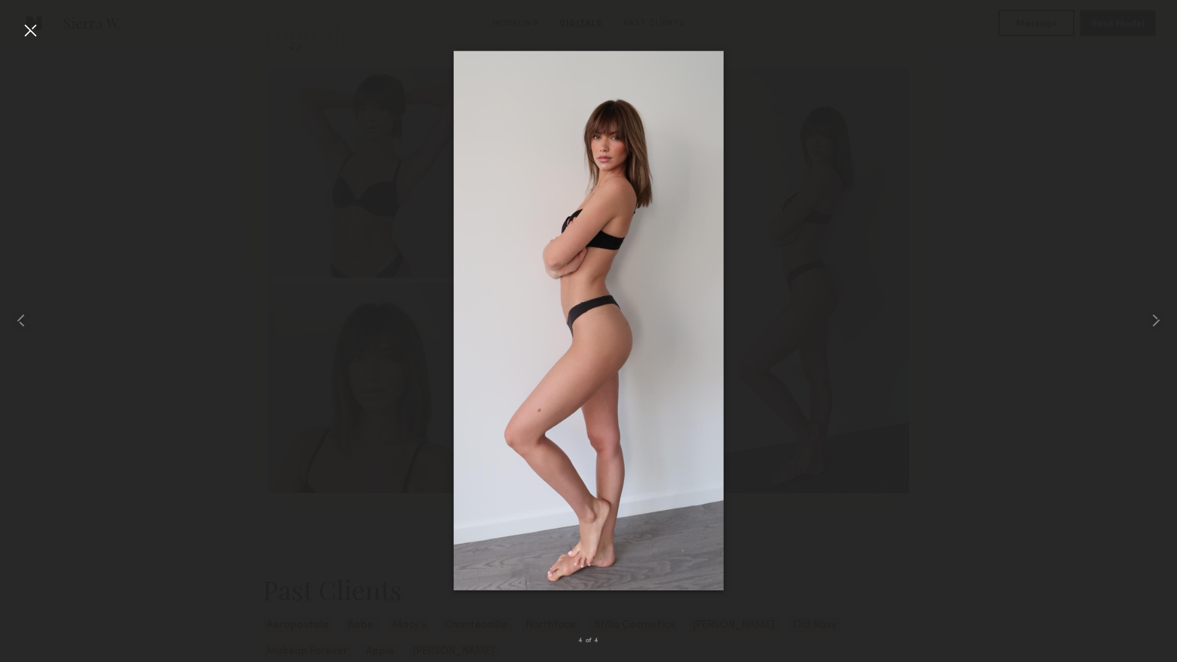
click at [973, 202] on div at bounding box center [588, 320] width 1177 height 599
click at [29, 28] on div at bounding box center [30, 30] width 21 height 21
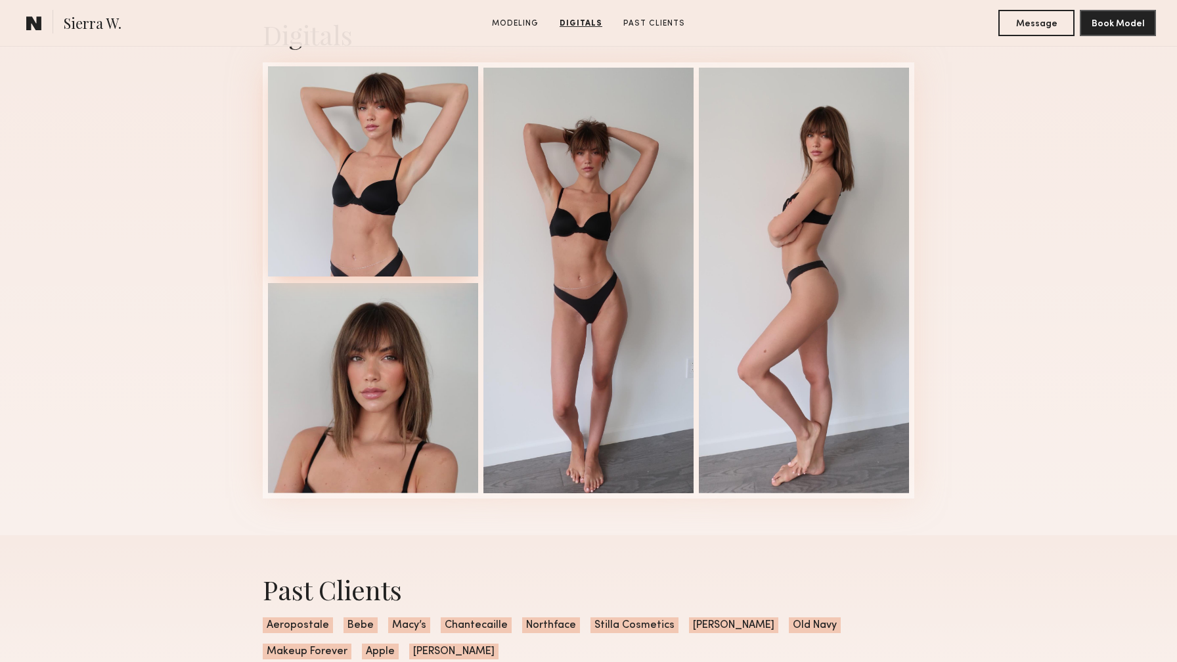
scroll to position [955, 0]
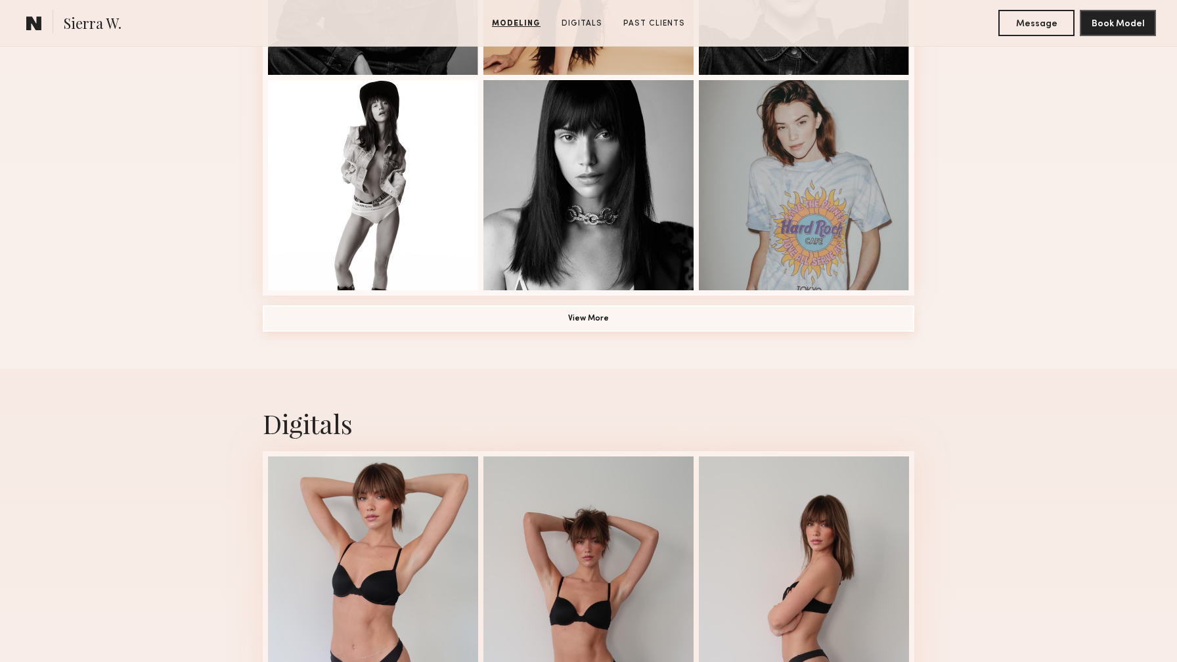
click at [529, 325] on button "View More" at bounding box center [589, 318] width 652 height 26
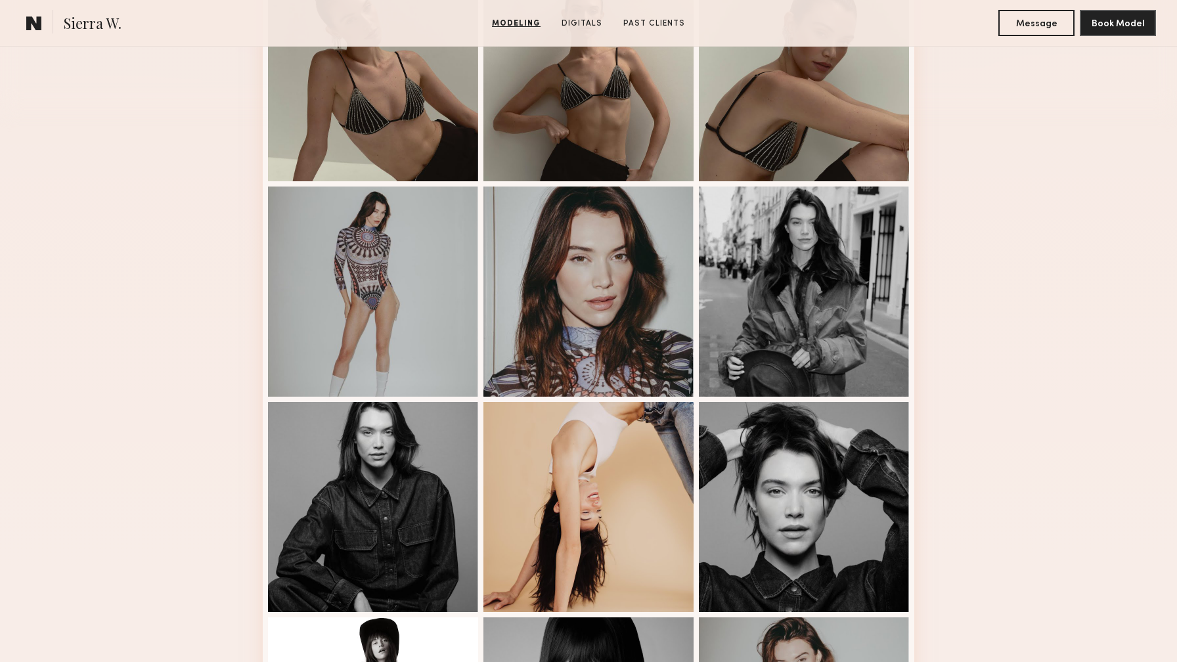
scroll to position [300, 0]
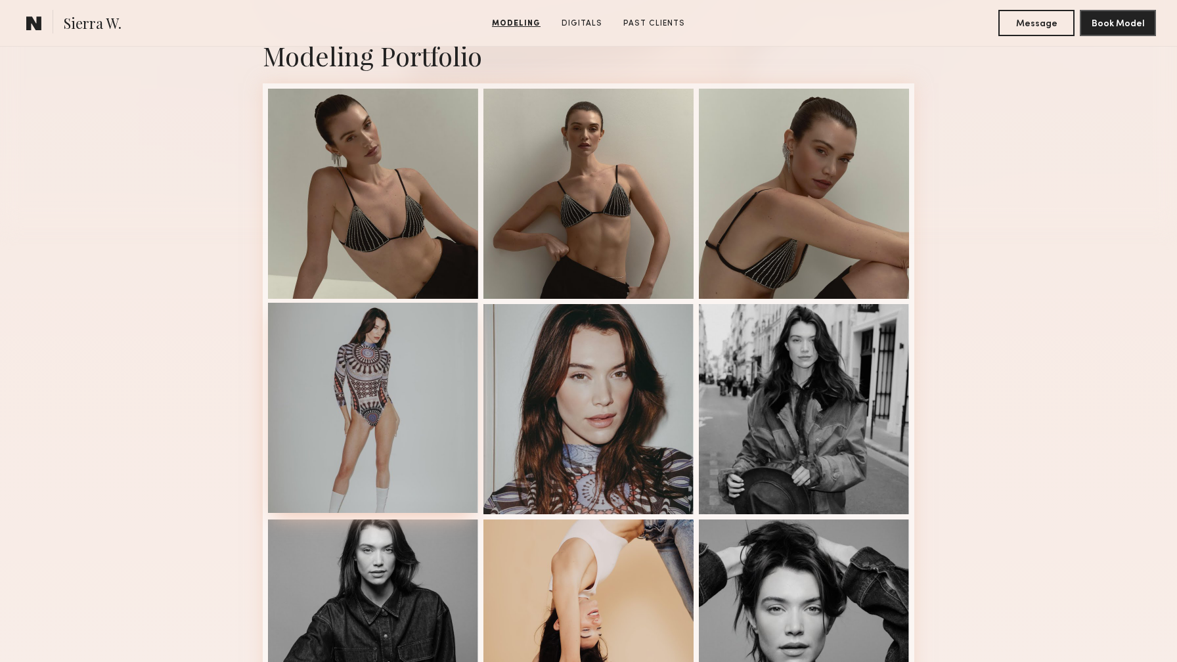
click at [346, 367] on div at bounding box center [373, 408] width 210 height 210
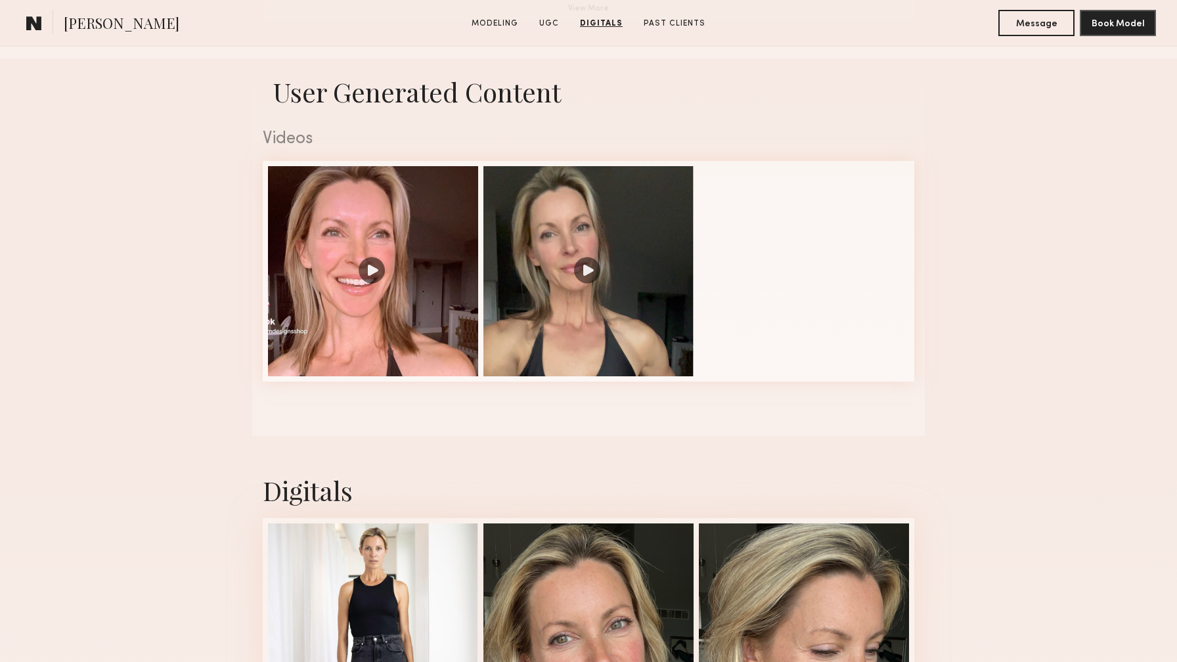
scroll to position [1240, 0]
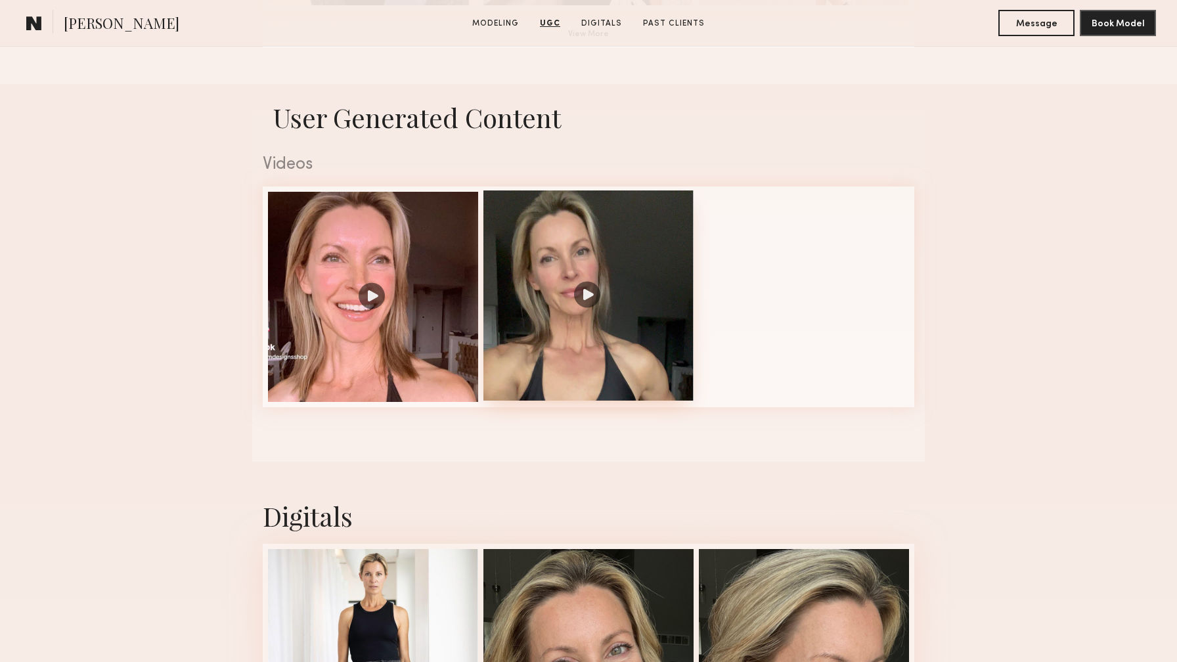
click at [585, 288] on div at bounding box center [589, 296] width 210 height 210
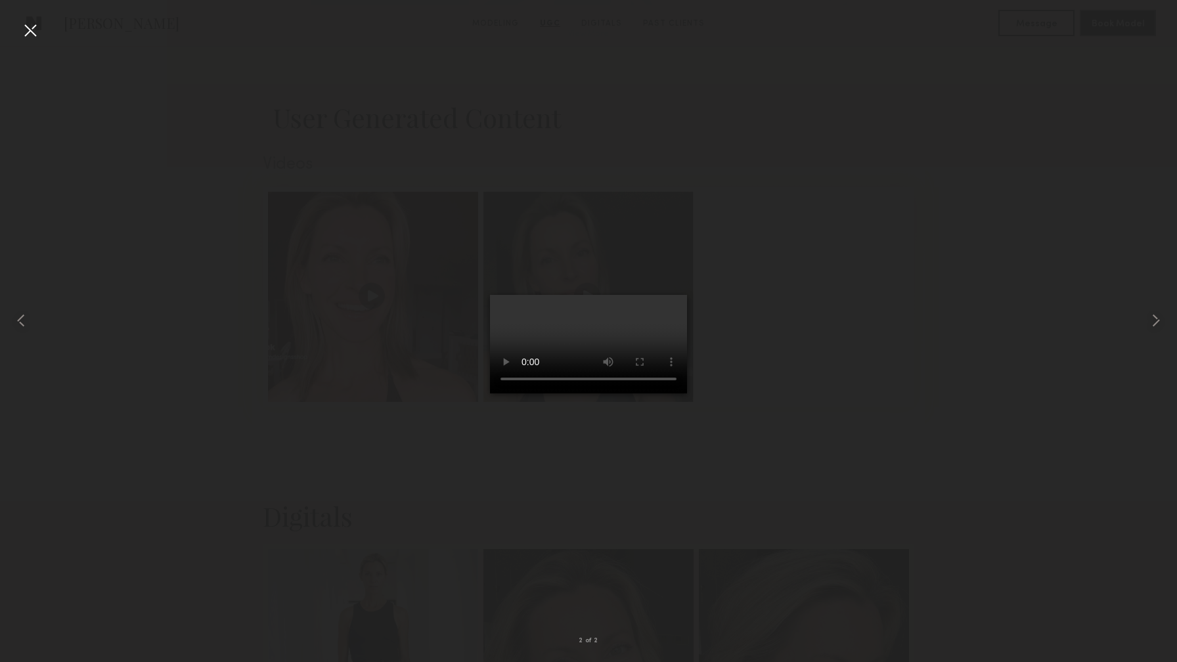
click at [28, 27] on div at bounding box center [30, 30] width 21 height 21
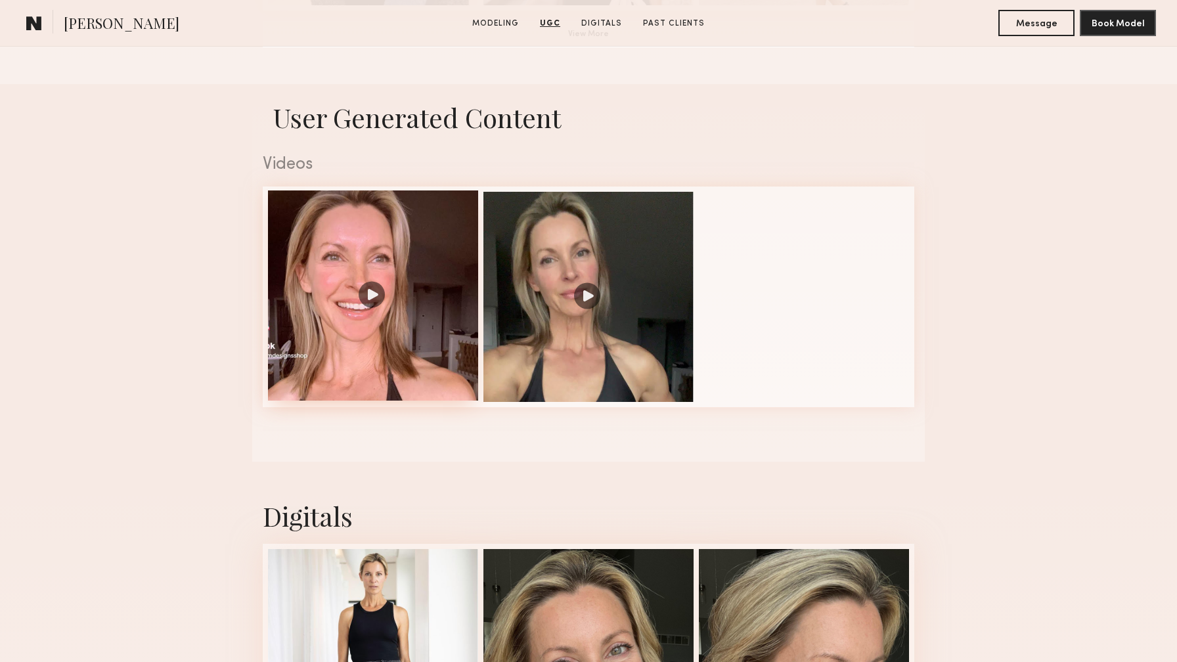
click at [372, 292] on div at bounding box center [373, 296] width 210 height 210
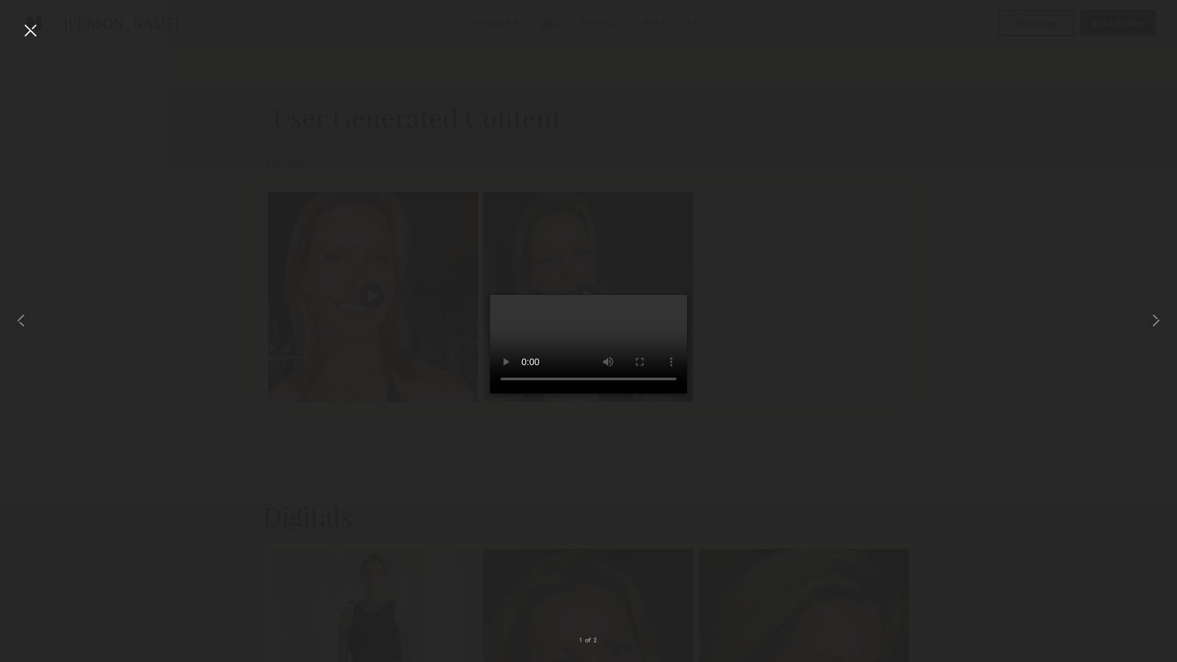
click at [25, 34] on div at bounding box center [30, 30] width 21 height 21
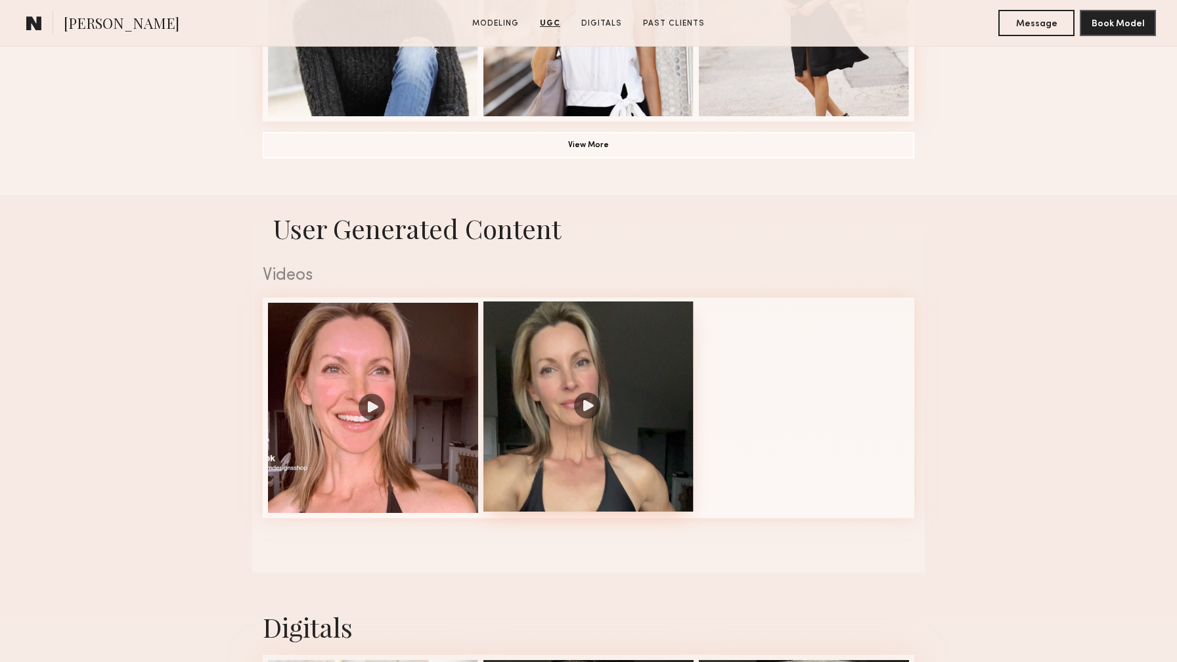
scroll to position [835, 0]
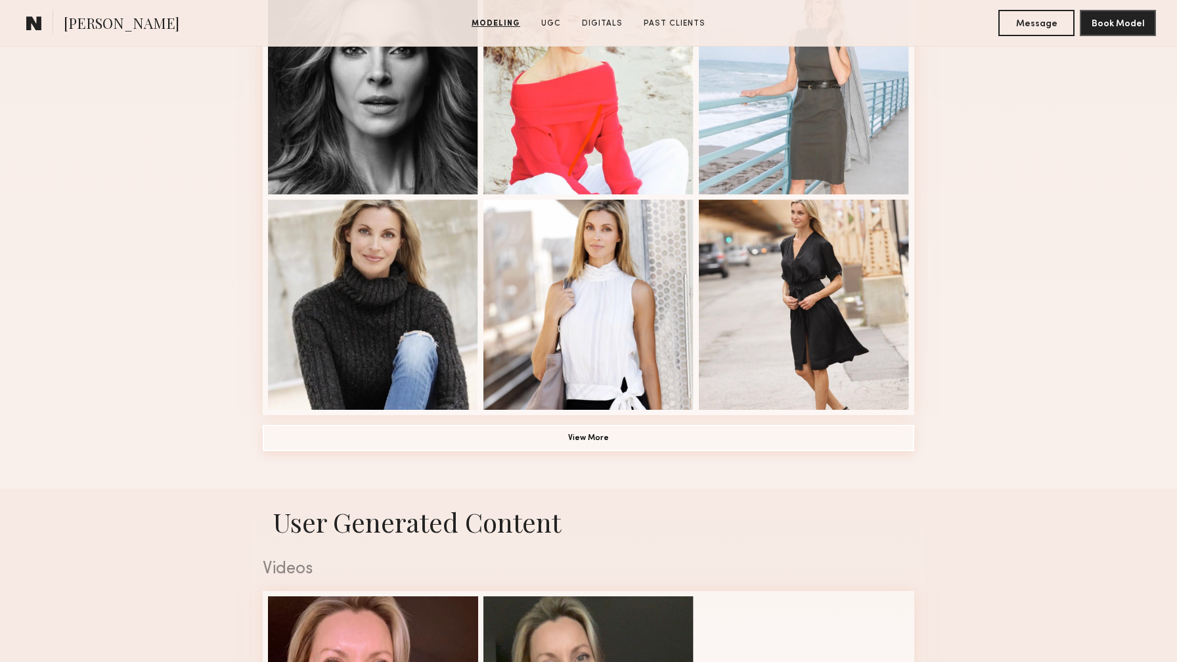
click at [606, 447] on button "View More" at bounding box center [589, 438] width 652 height 26
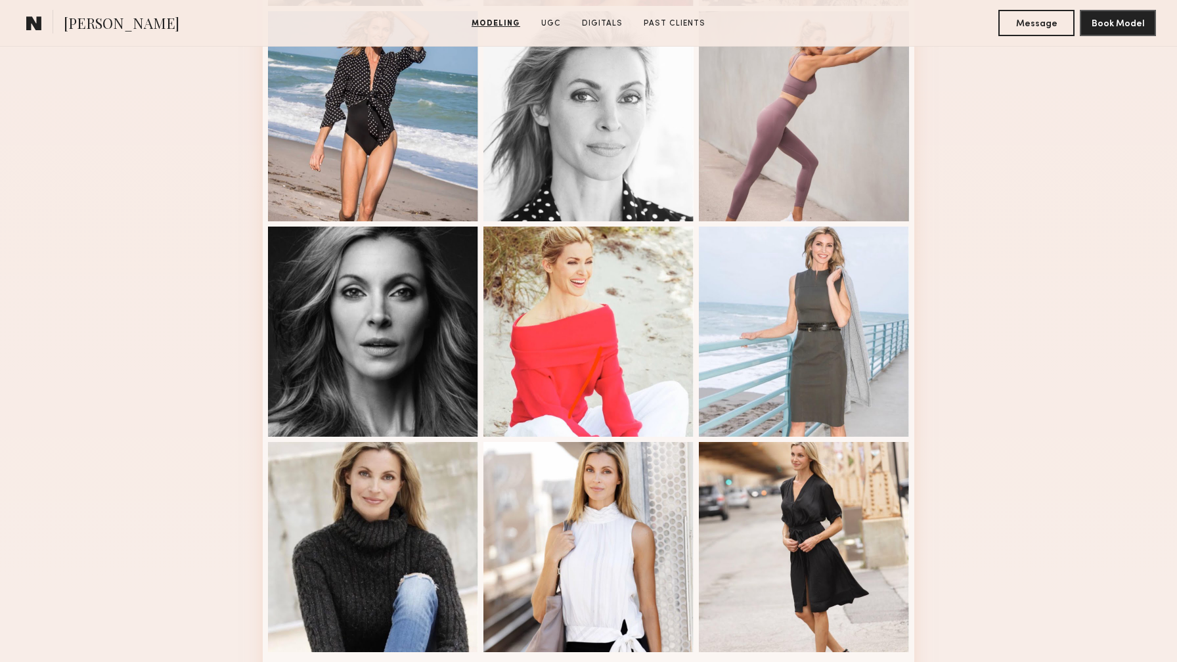
scroll to position [0, 0]
